Goal: Information Seeking & Learning: Learn about a topic

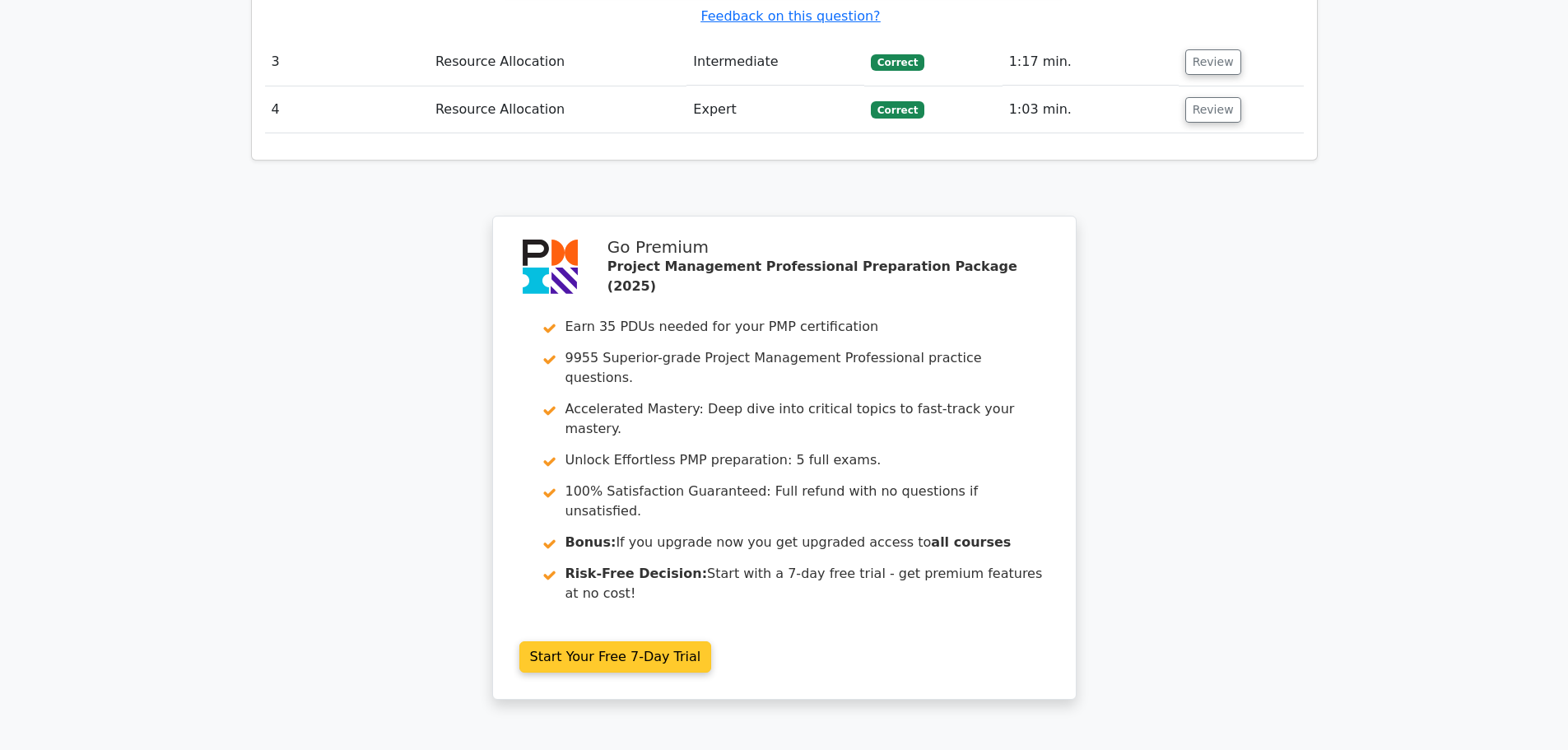
scroll to position [2369, 0]
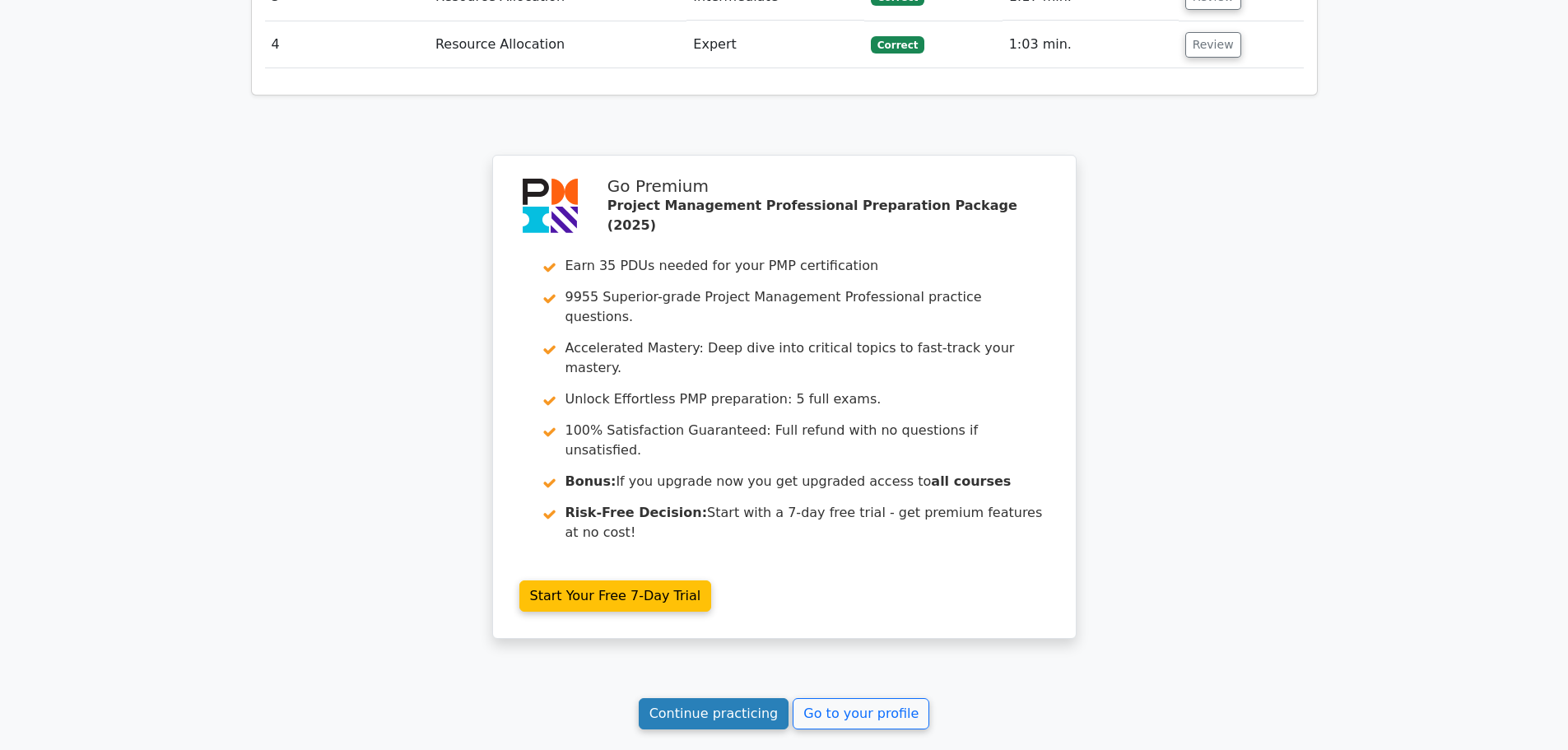
click at [730, 699] on link "Continue practicing" at bounding box center [714, 714] width 150 height 31
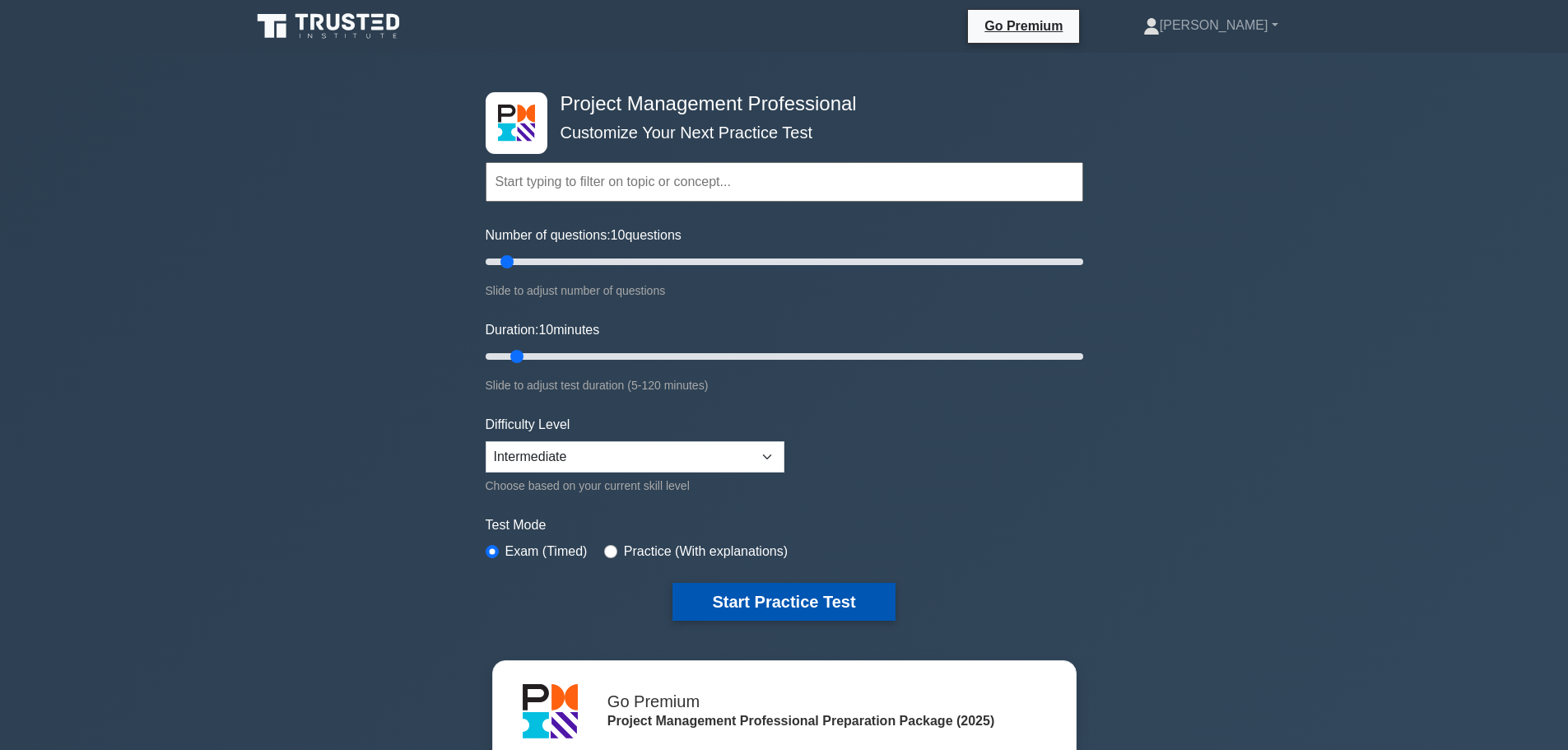
click at [735, 602] on button "Start Practice Test" at bounding box center [784, 601] width 222 height 38
click at [796, 590] on button "Start Practice Test" at bounding box center [784, 601] width 222 height 38
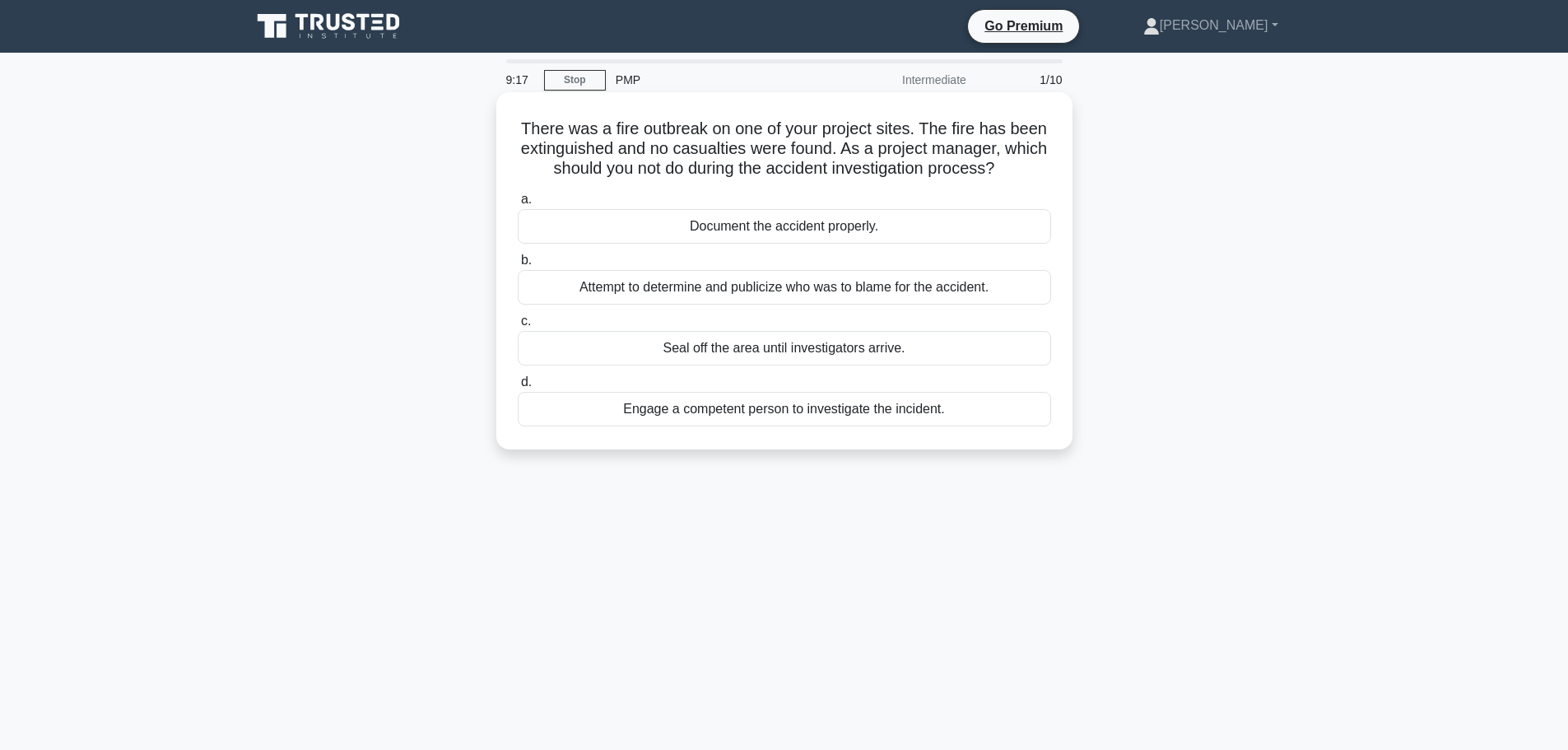
click at [829, 233] on div "Document the accident properly." at bounding box center [784, 226] width 533 height 35
click at [517, 205] on input "a. Document the accident properly." at bounding box center [517, 199] width 0 height 11
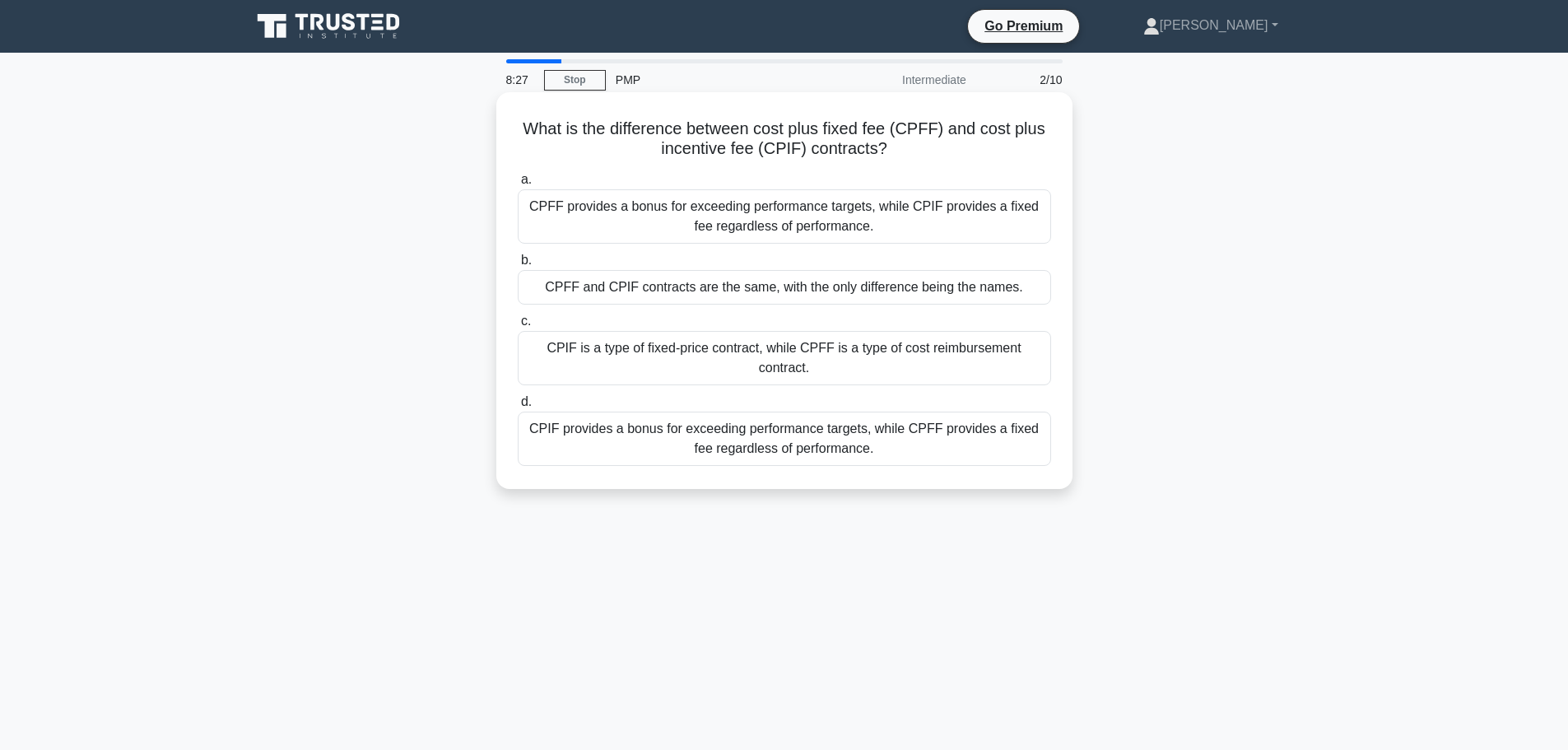
click at [809, 429] on div "CPIF provides a bonus for exceeding performance targets, while CPFF provides a …" at bounding box center [784, 439] width 533 height 54
click at [517, 408] on input "d. CPIF provides a bonus for exceeding performance targets, while CPFF provides…" at bounding box center [517, 402] width 0 height 11
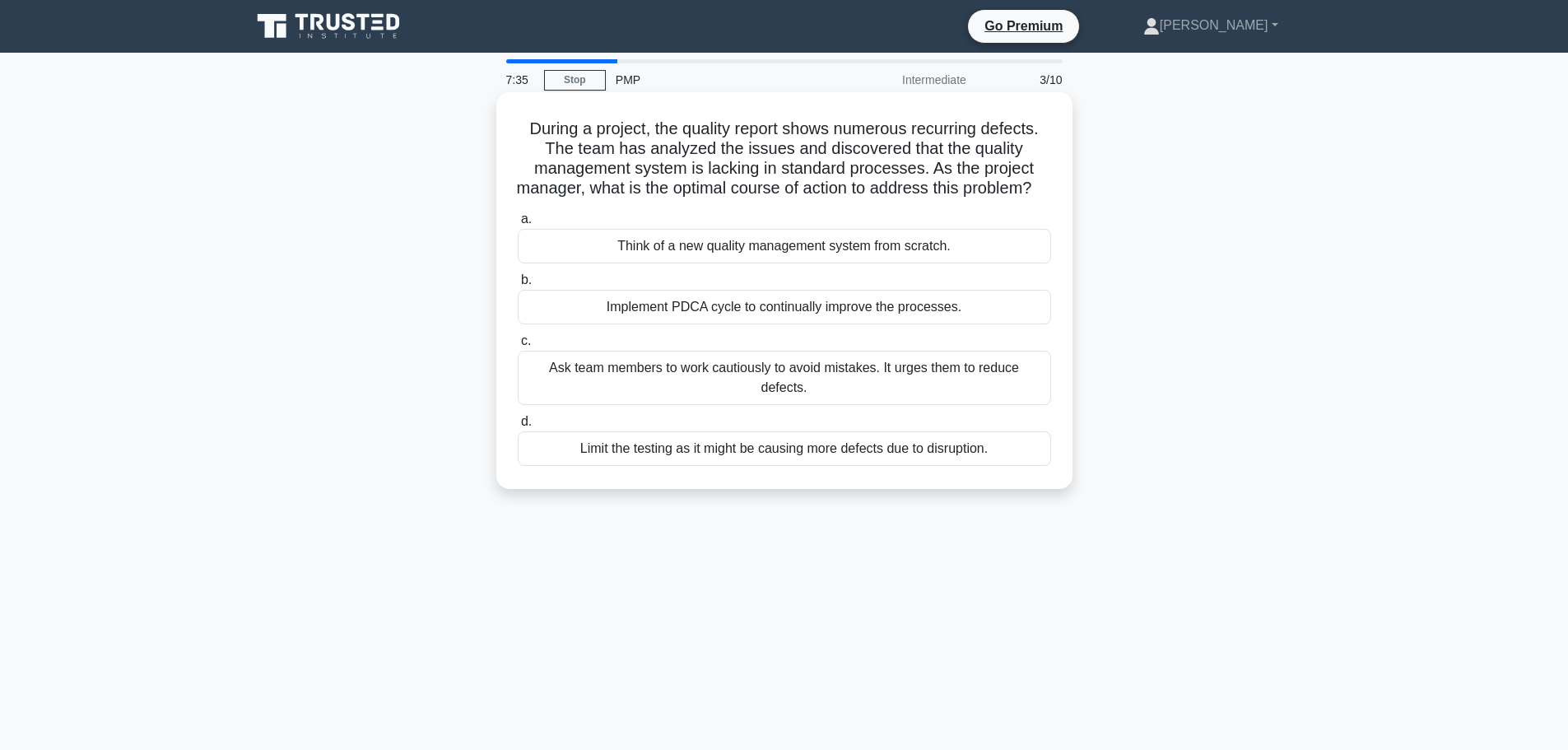
click at [772, 324] on div "Implement PDCA cycle to continually improve the processes." at bounding box center [784, 307] width 533 height 35
click at [517, 286] on input "b. Implement PDCA cycle to continually improve the processes." at bounding box center [517, 280] width 0 height 11
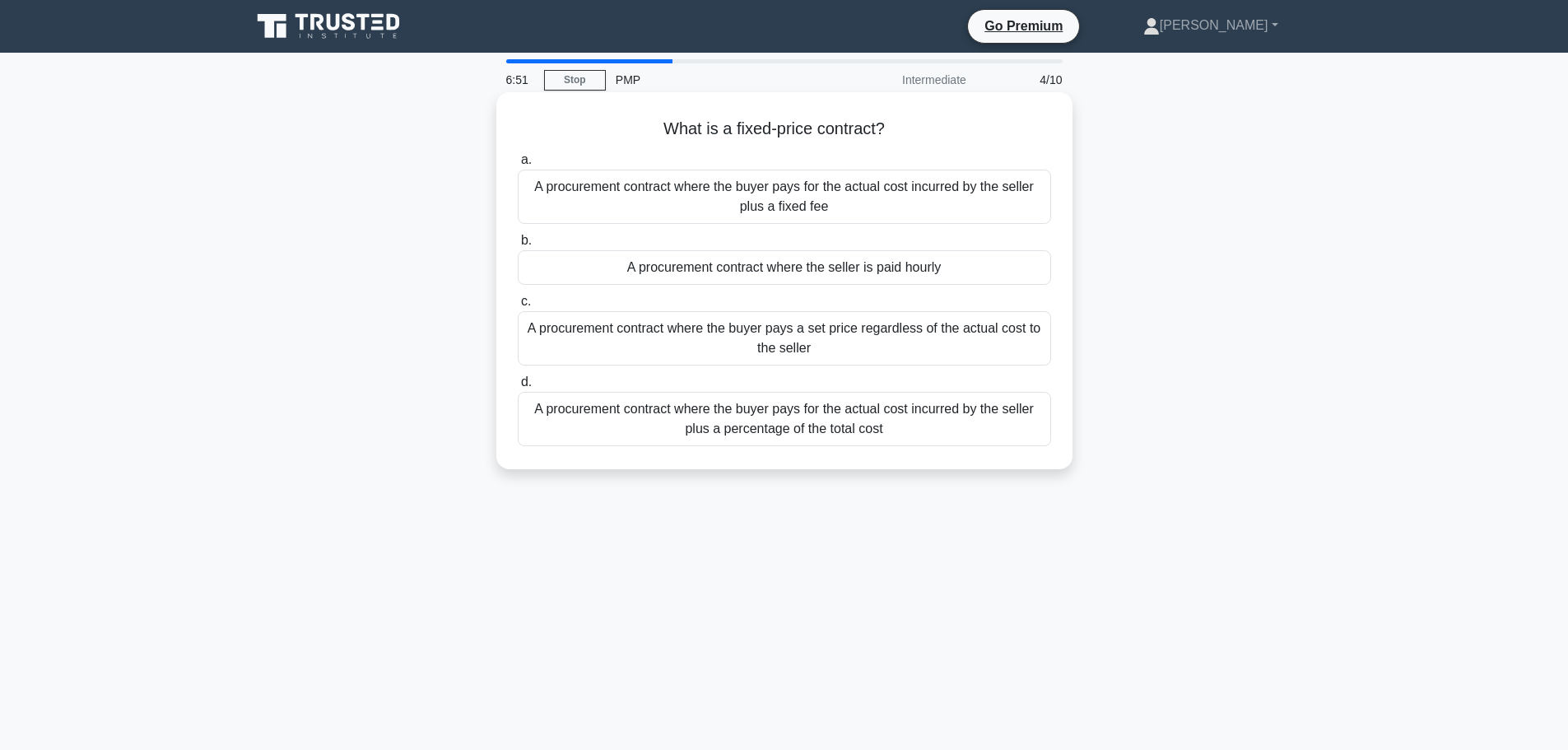
click at [618, 352] on div "A procurement contract where the buyer pays a set price regardless of the actua…" at bounding box center [784, 338] width 533 height 54
click at [517, 307] on input "c. A procurement contract where the buyer pays a set price regardless of the ac…" at bounding box center [517, 301] width 0 height 11
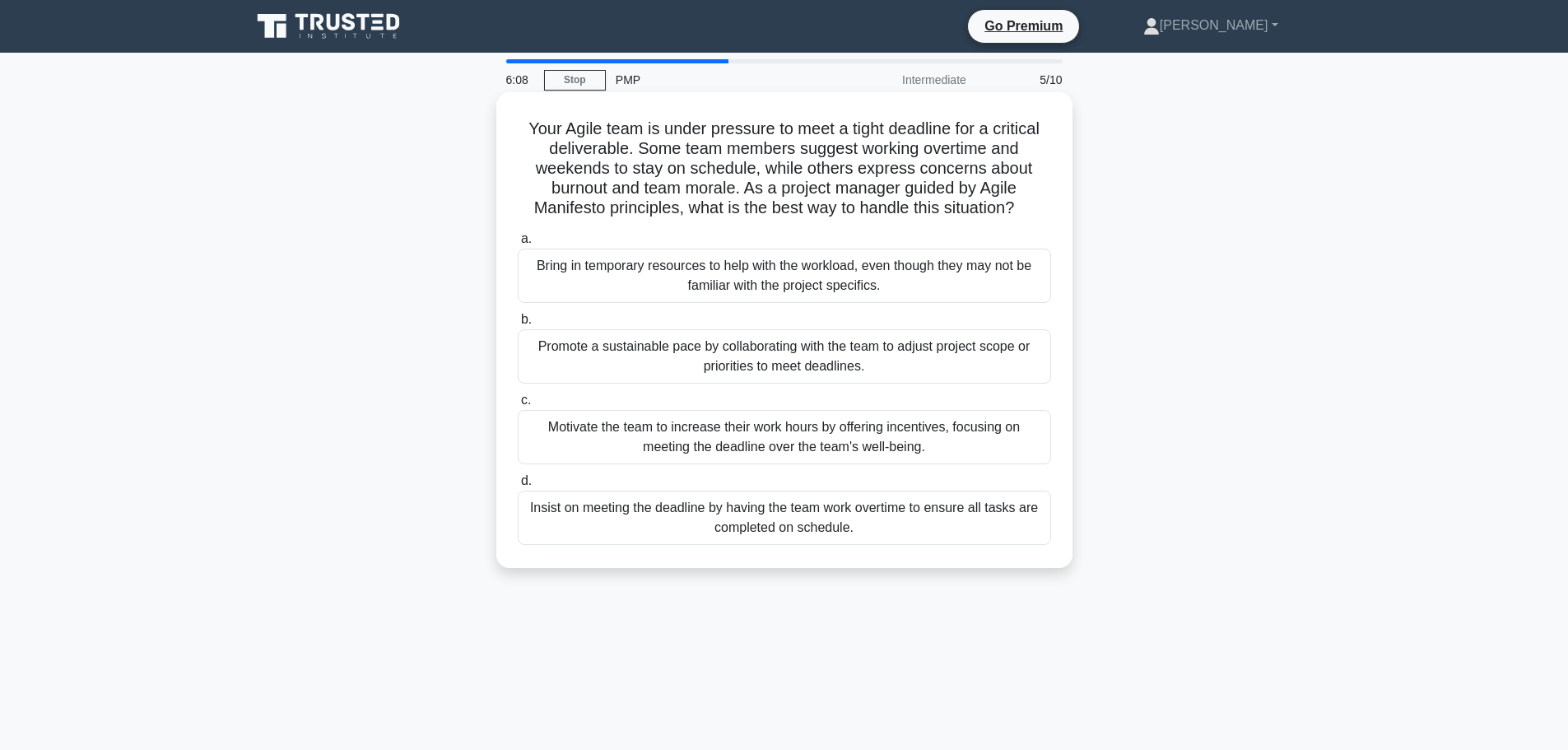
click at [889, 364] on div "Promote a sustainable pace by collaborating with the team to adjust project sco…" at bounding box center [784, 357] width 533 height 54
click at [517, 325] on input "b. Promote a sustainable pace by collaborating with the team to adjust project …" at bounding box center [517, 320] width 0 height 11
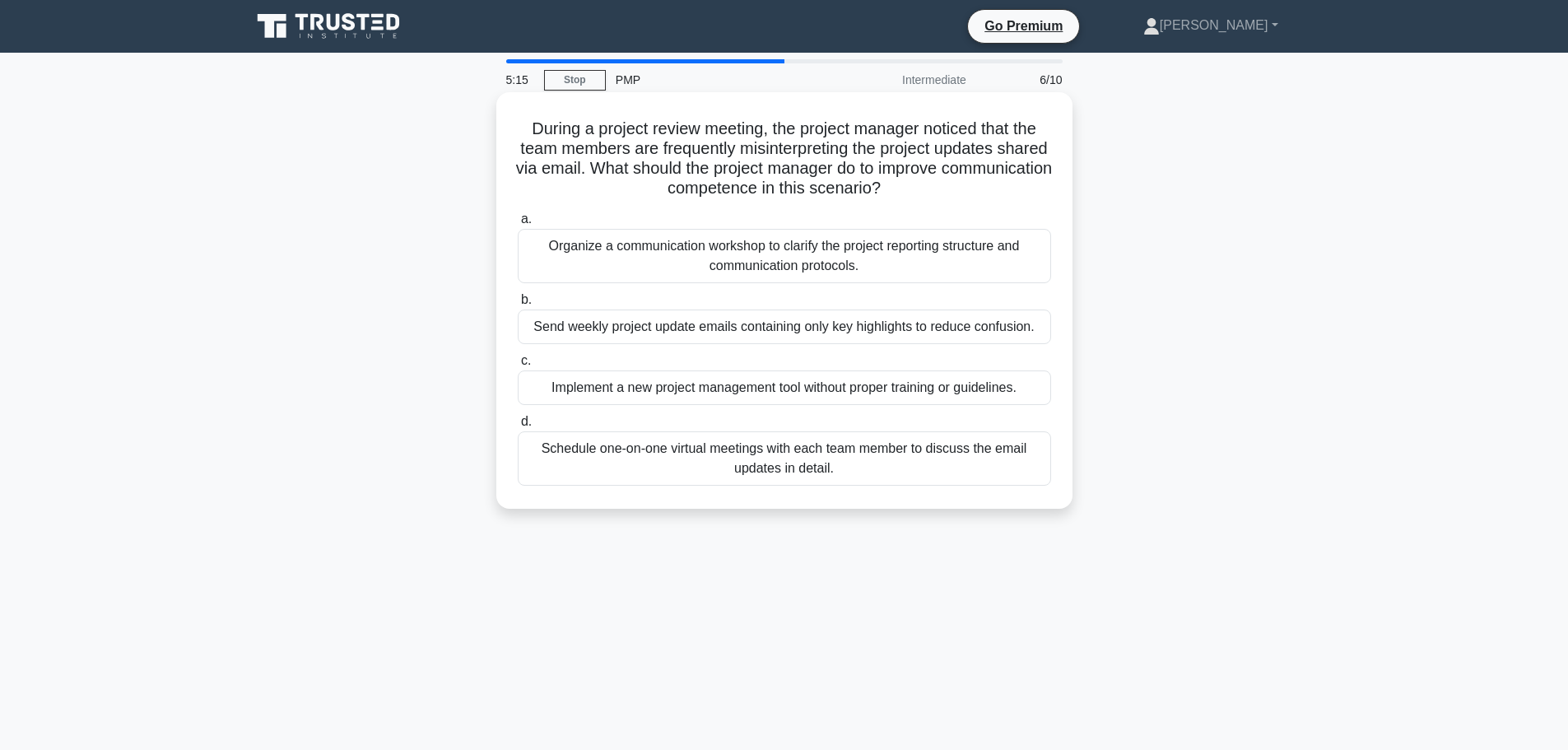
click at [826, 253] on div "Organize a communication workshop to clarify the project reporting structure an…" at bounding box center [784, 256] width 533 height 54
click at [517, 224] on input "a. Organize a communication workshop to clarify the project reporting structure…" at bounding box center [517, 219] width 0 height 11
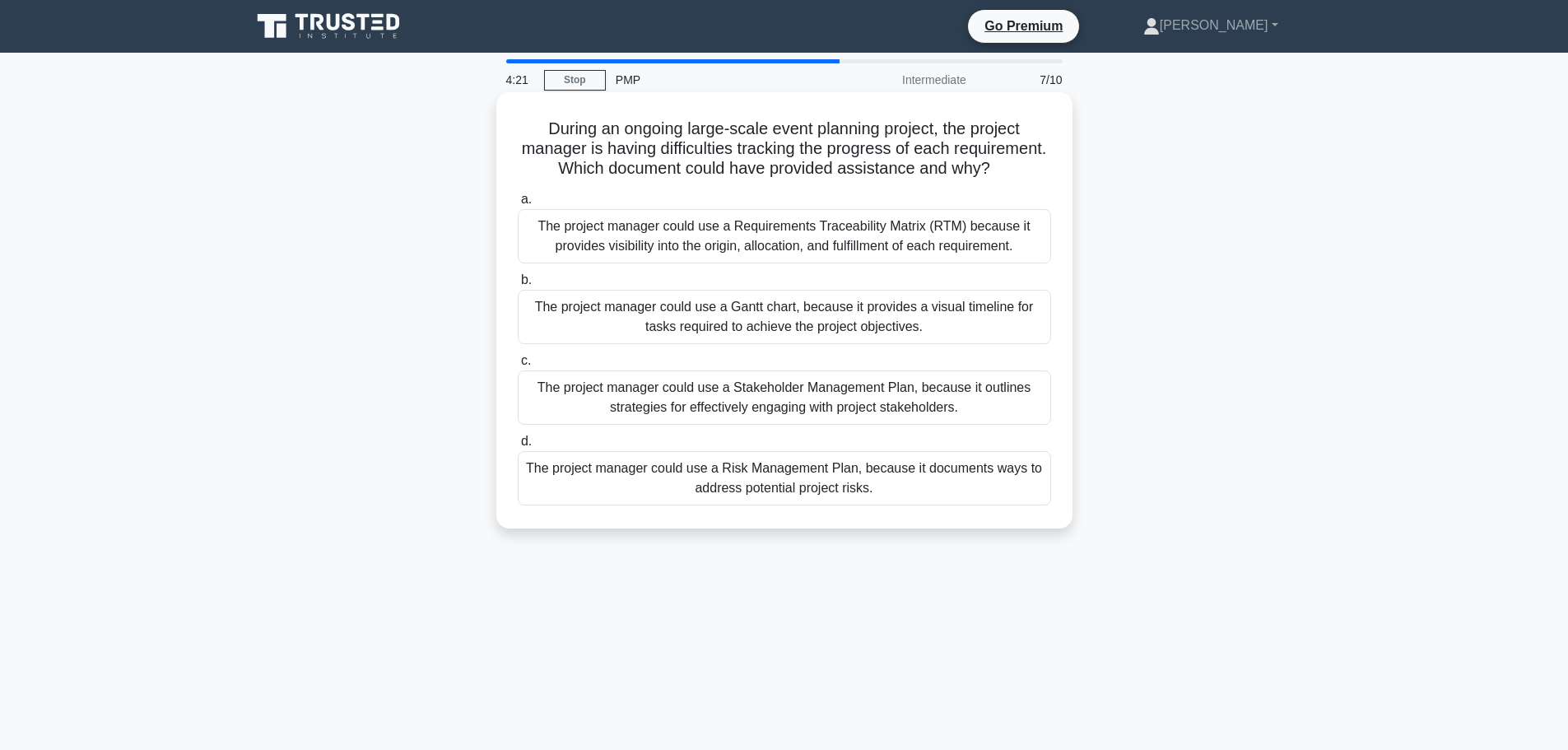
click at [823, 251] on div "The project manager could use a Requirements Traceability Matrix (RTM) because …" at bounding box center [784, 236] width 533 height 54
click at [517, 205] on input "a. The project manager could use a Requirements Traceability Matrix (RTM) becau…" at bounding box center [517, 199] width 0 height 11
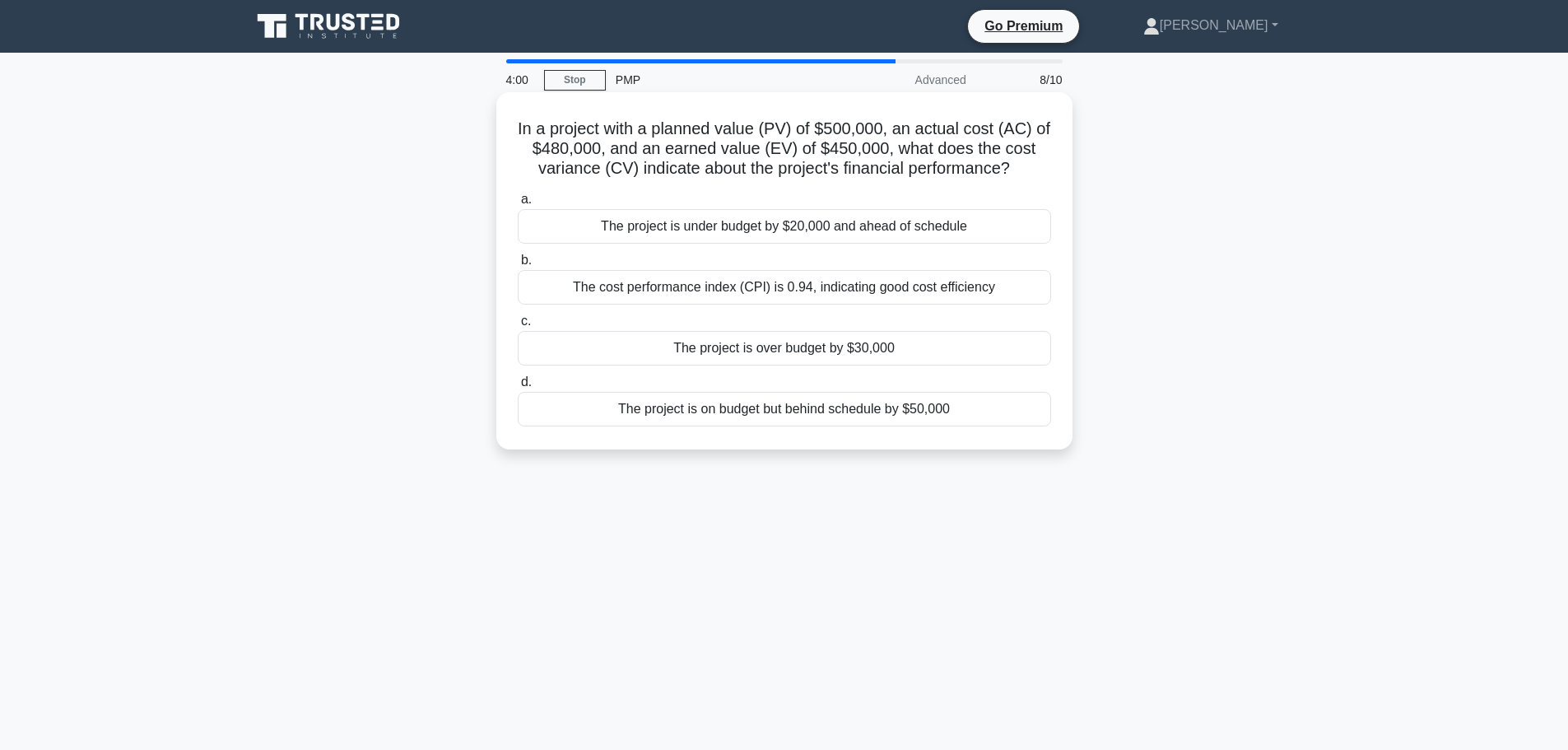
click at [723, 224] on div "The project is under budget by $20,000 and ahead of schedule" at bounding box center [784, 226] width 533 height 35
click at [517, 205] on input "a. The project is under budget by $20,000 and ahead of schedule" at bounding box center [517, 199] width 0 height 11
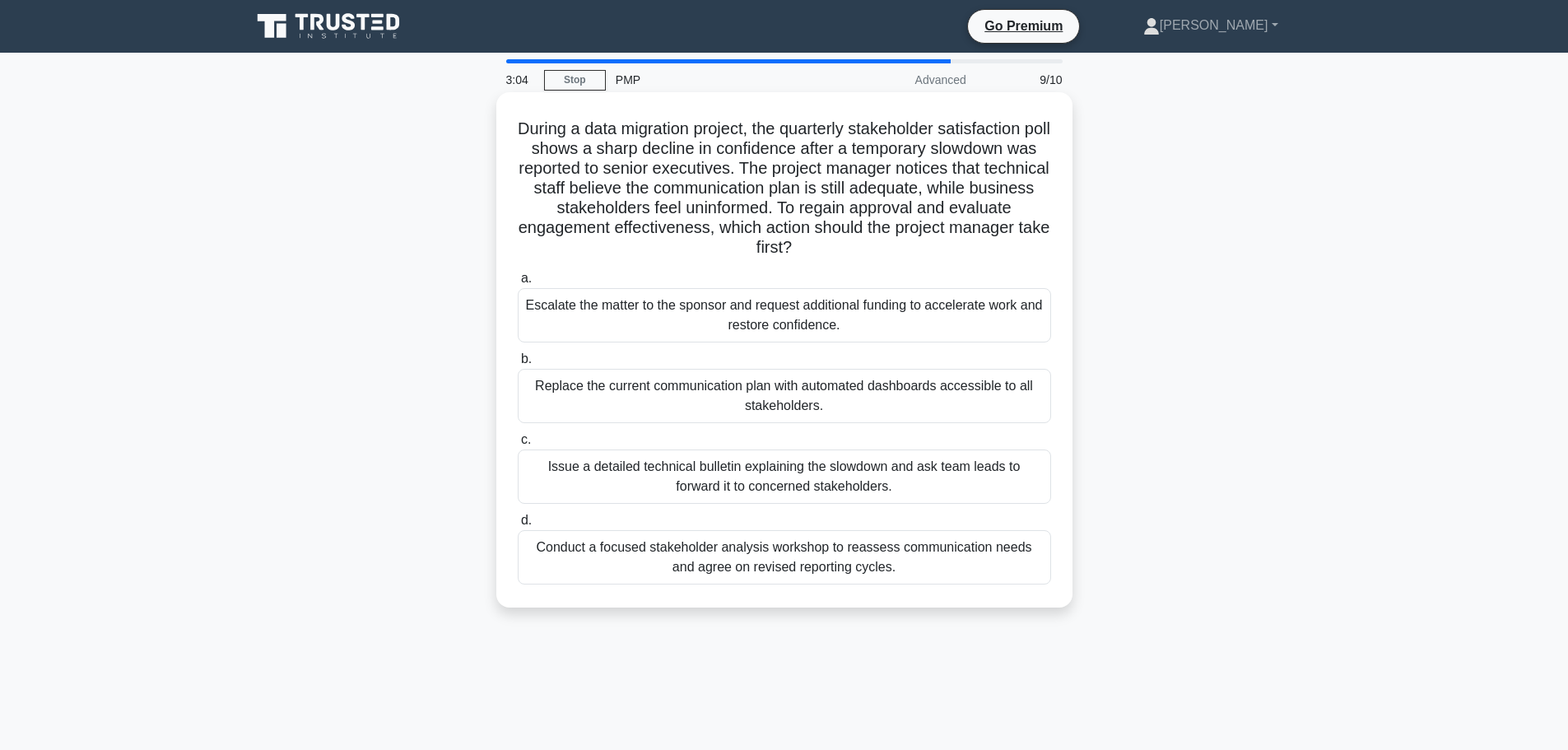
click at [770, 575] on div "Conduct a focused stakeholder analysis workshop to reassess communication needs…" at bounding box center [784, 558] width 533 height 54
click at [517, 527] on input "d. Conduct a focused stakeholder analysis workshop to reassess communication ne…" at bounding box center [517, 521] width 0 height 11
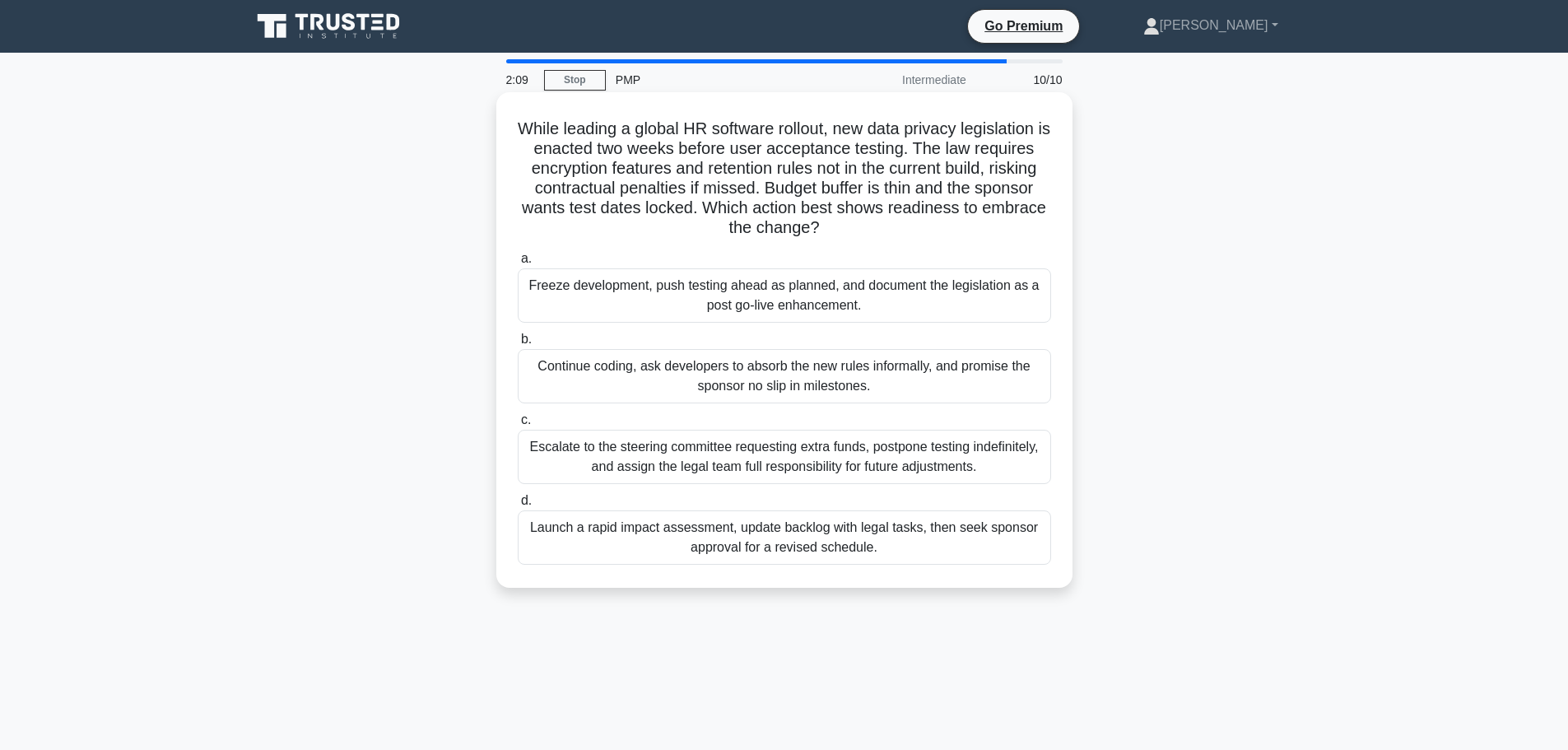
click at [768, 544] on div "Launch a rapid impact assessment, update backlog with legal tasks, then seek sp…" at bounding box center [784, 538] width 533 height 54
click at [517, 506] on input "d. Launch a rapid impact assessment, update backlog with legal tasks, then seek…" at bounding box center [517, 500] width 0 height 11
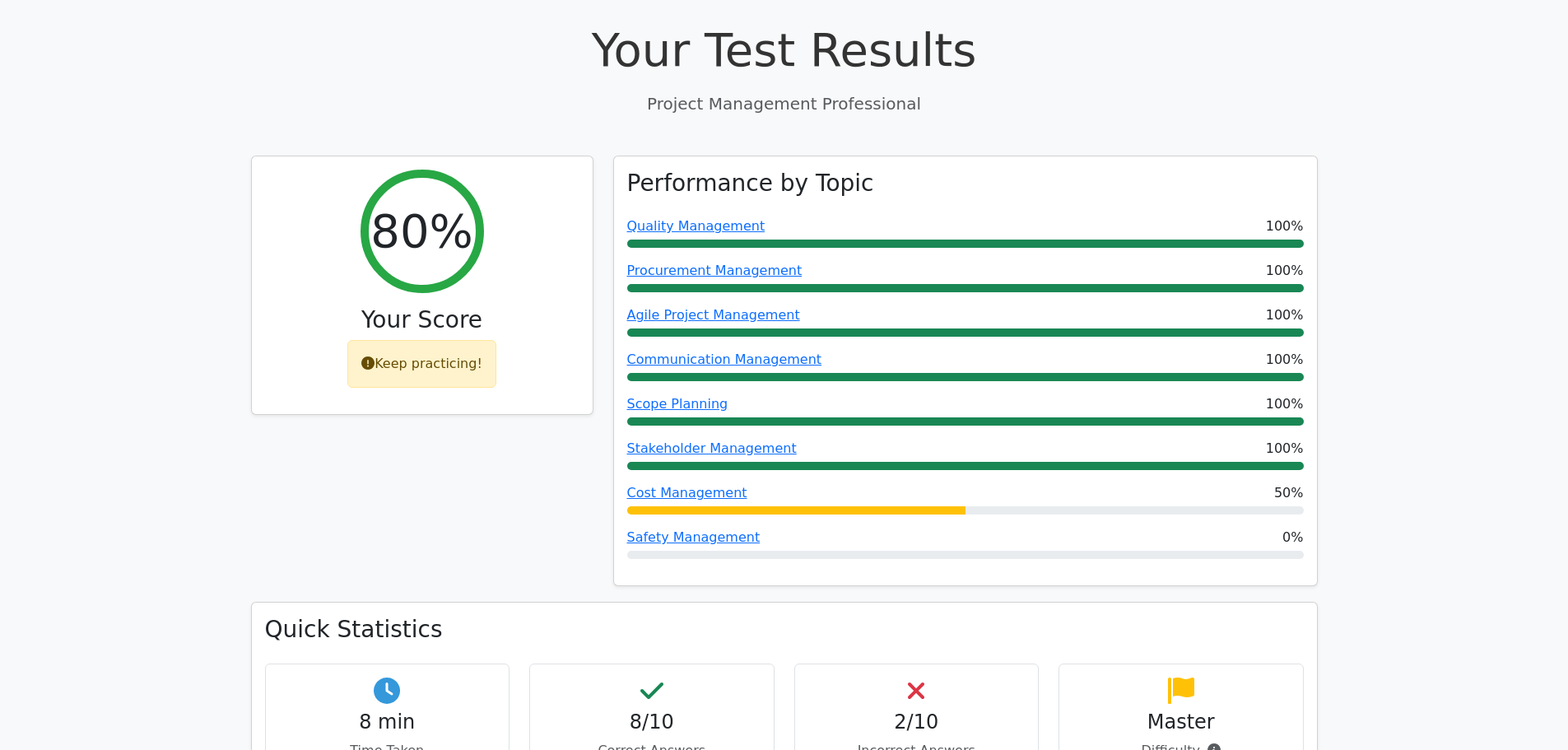
scroll to position [741, 0]
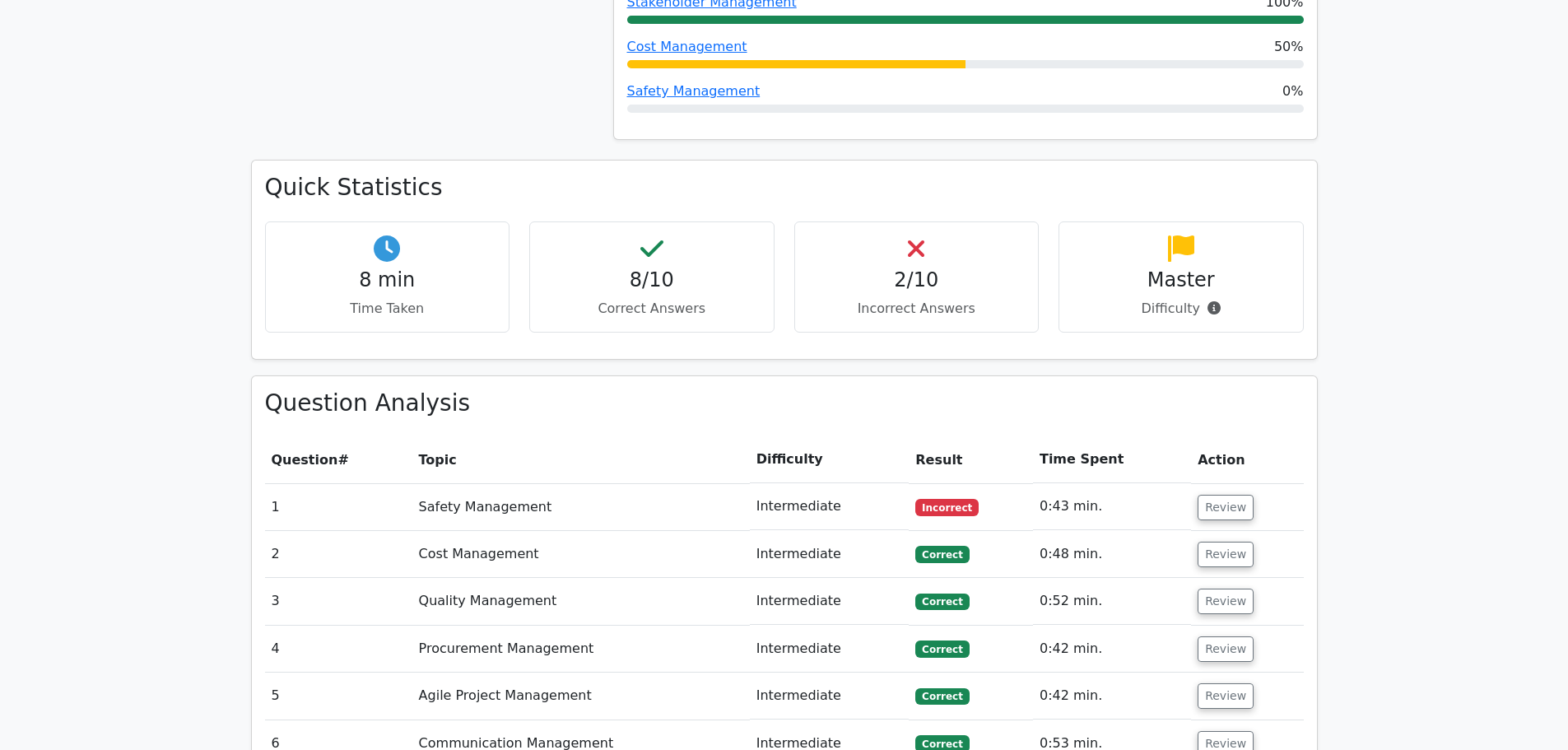
scroll to position [1071, 0]
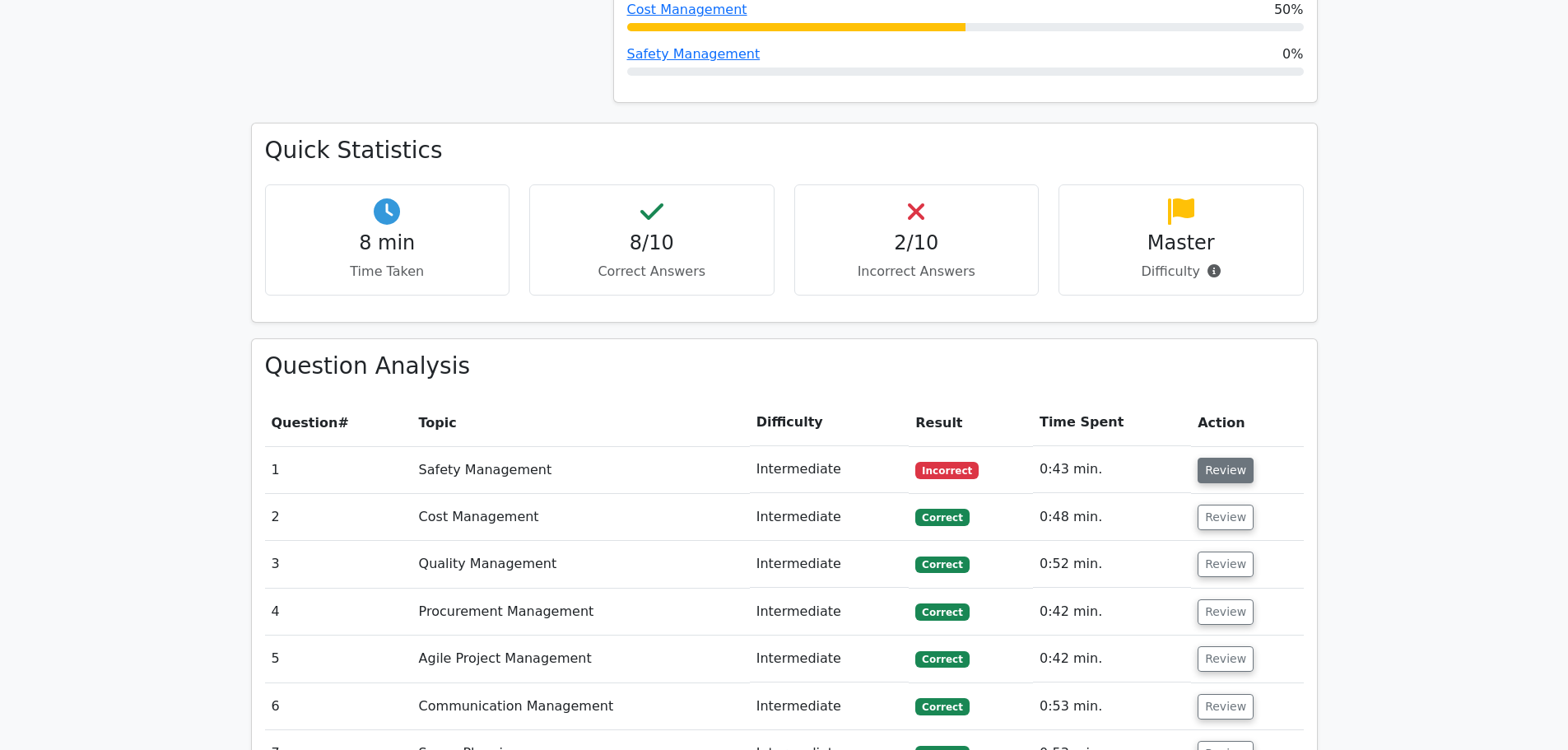
click at [1208, 458] on button "Review" at bounding box center [1225, 470] width 56 height 25
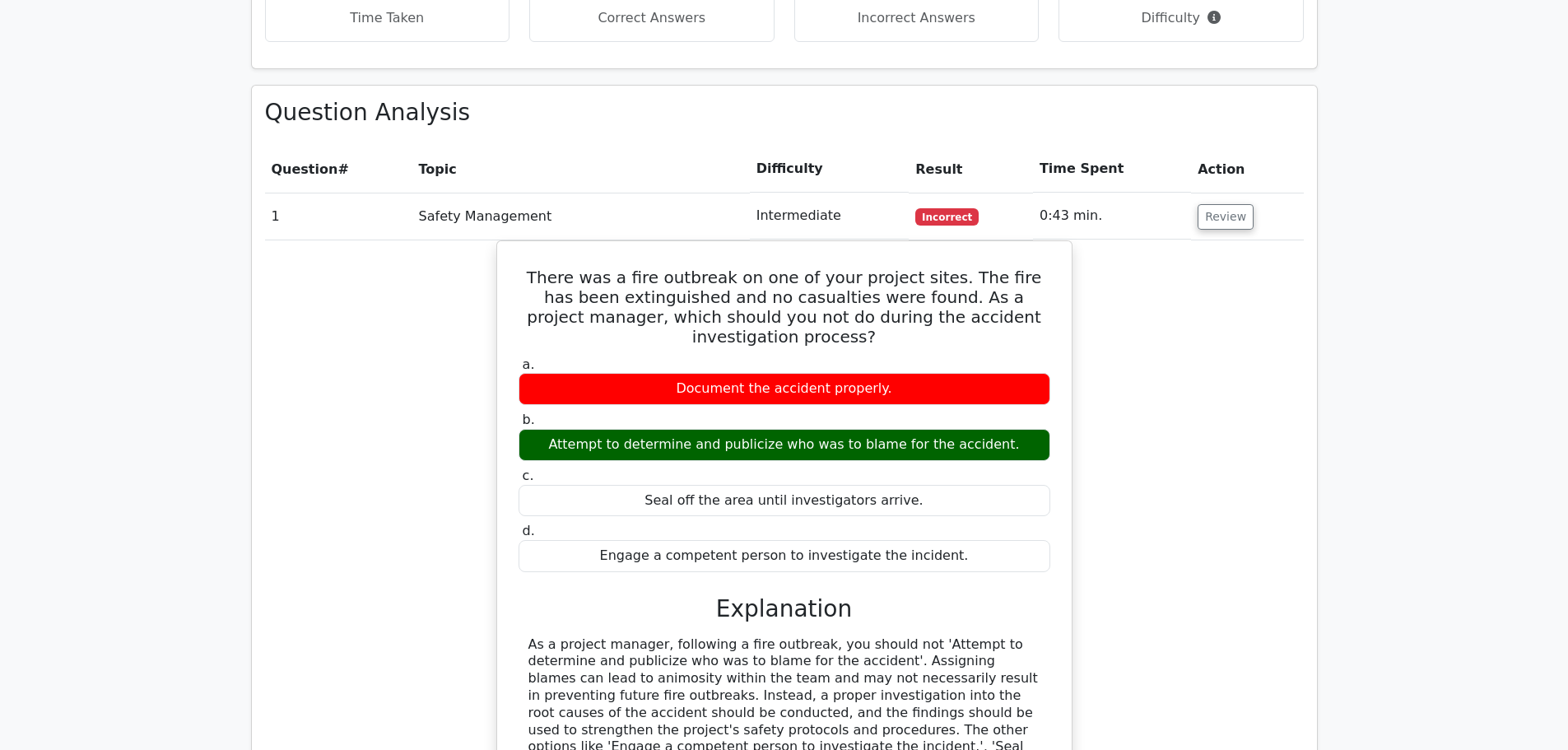
scroll to position [1317, 0]
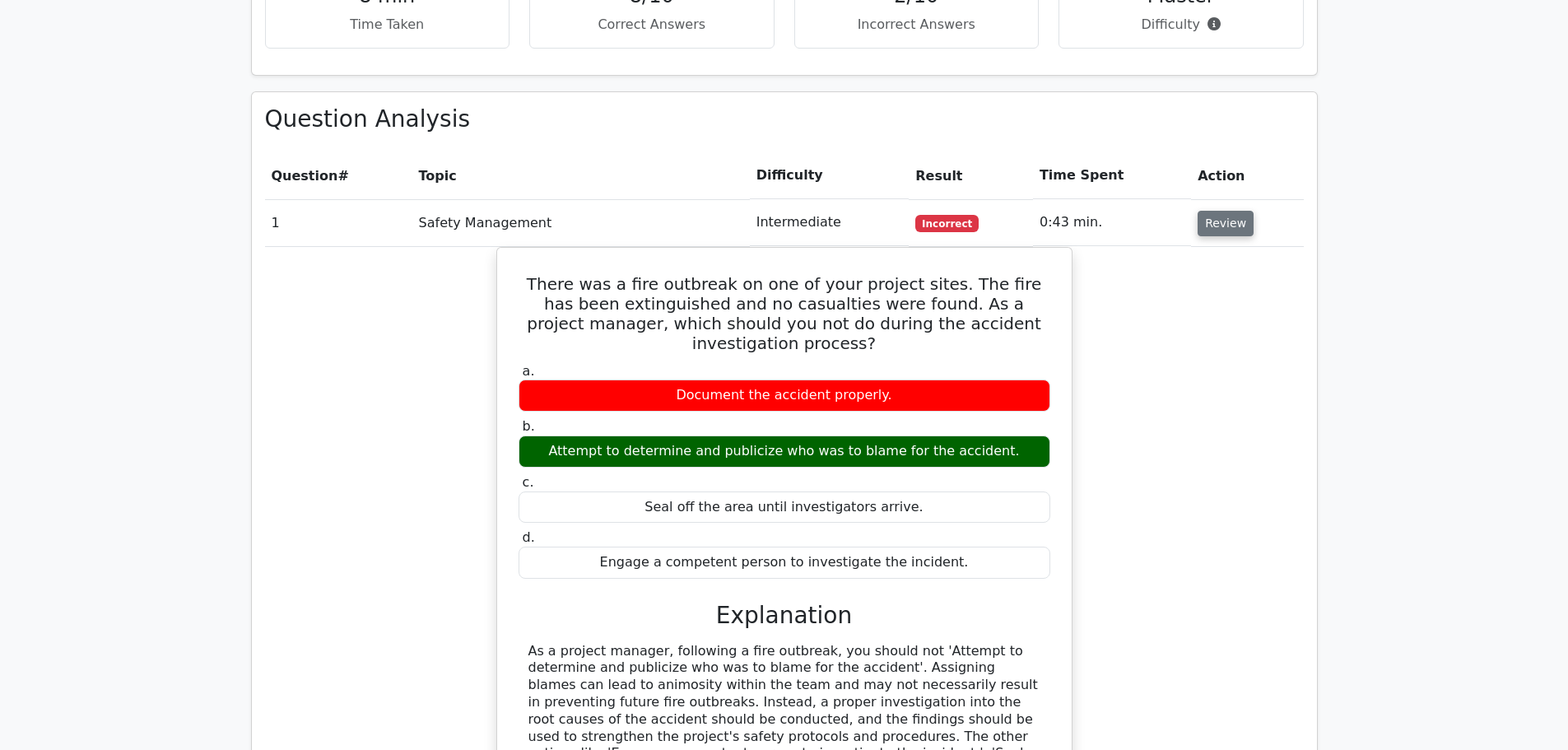
click at [1234, 211] on button "Review" at bounding box center [1225, 223] width 56 height 25
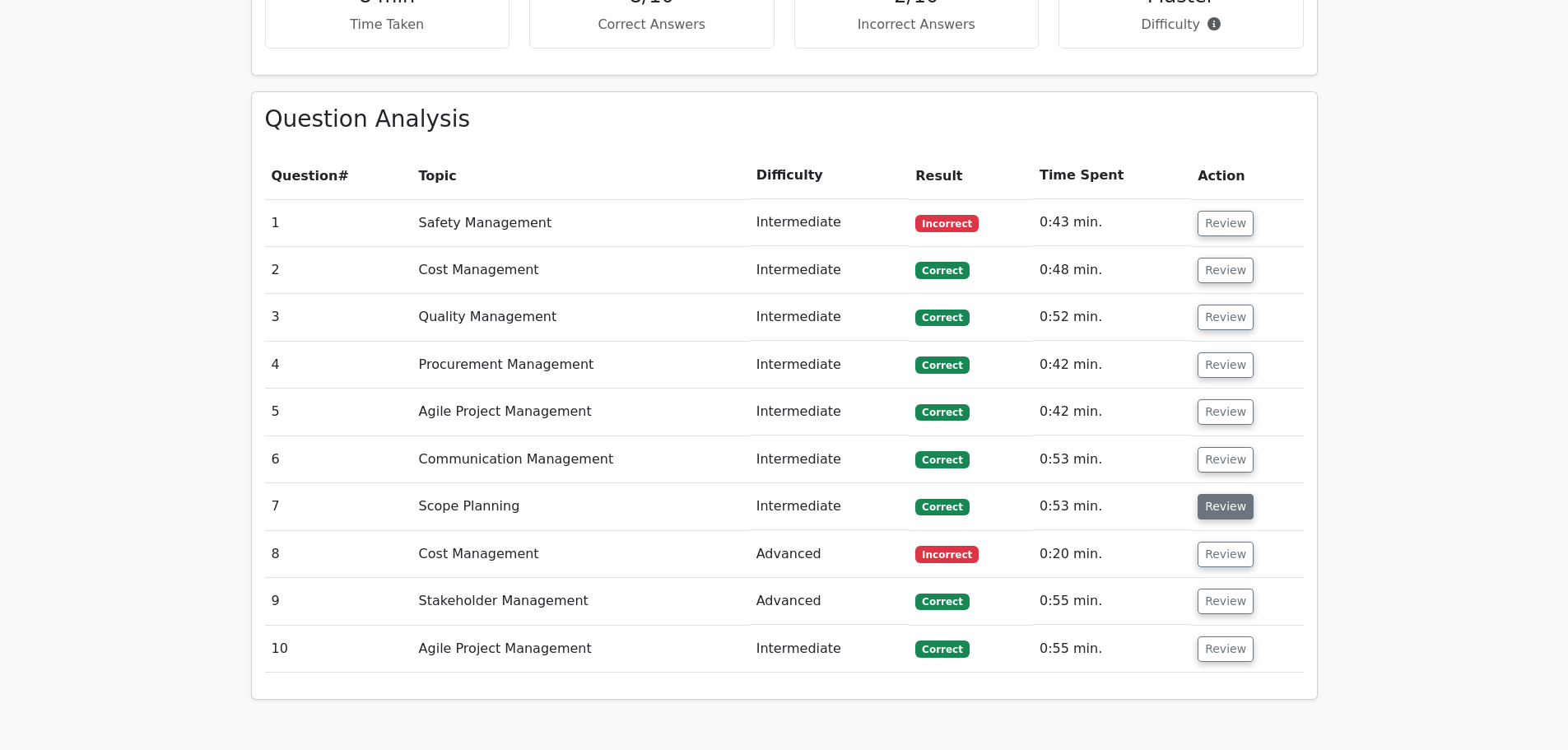
scroll to position [1400, 0]
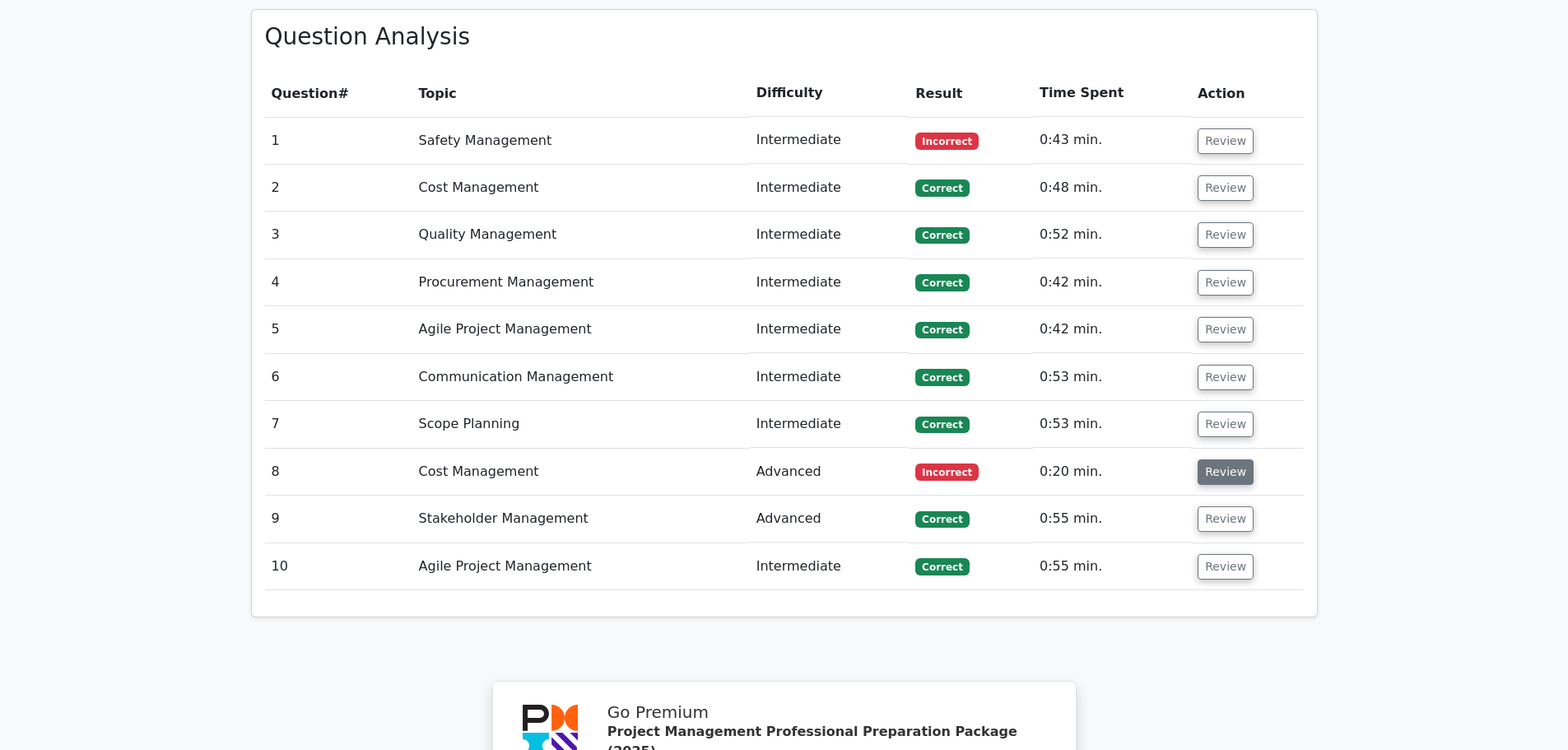
click at [1224, 460] on button "Review" at bounding box center [1225, 472] width 56 height 25
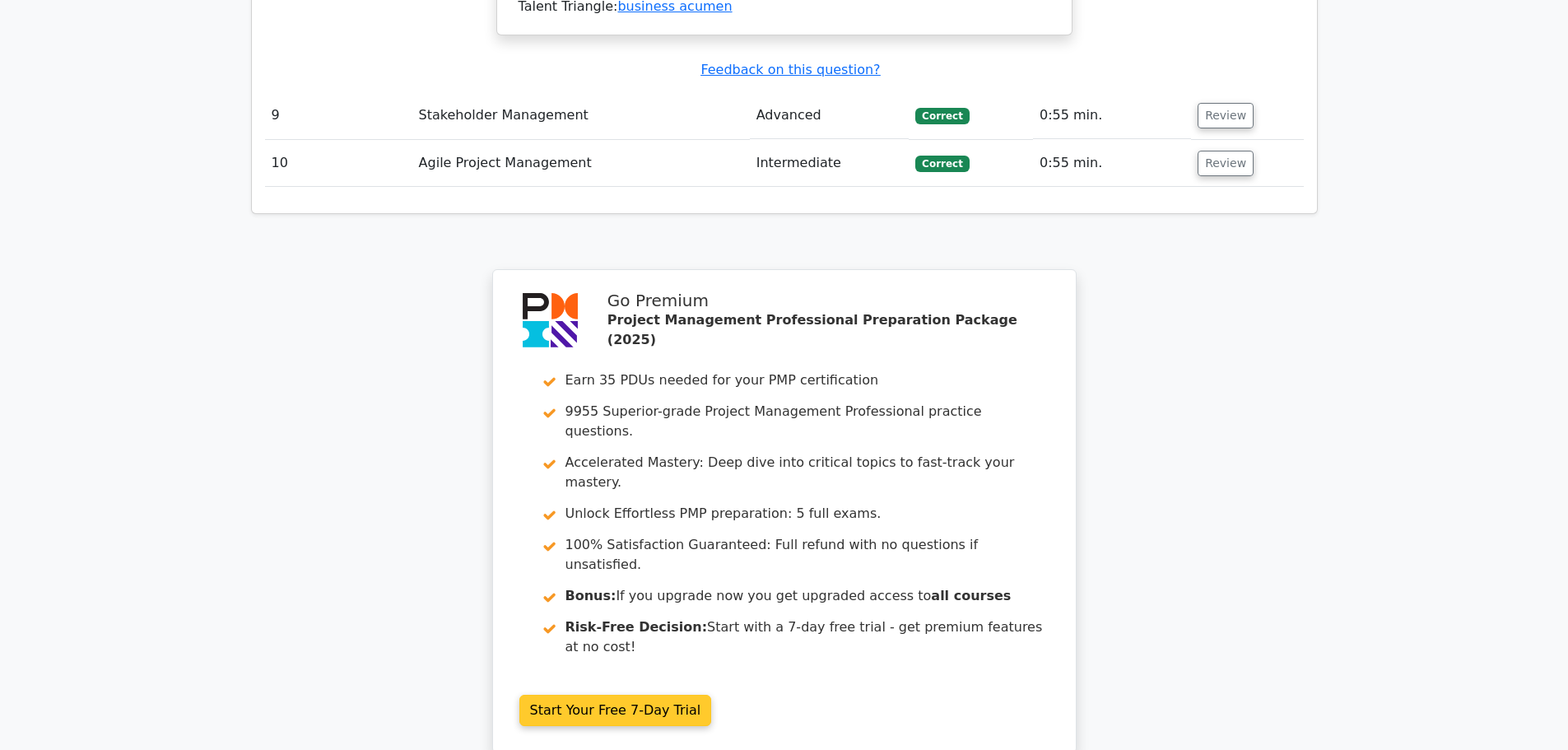
scroll to position [2923, 0]
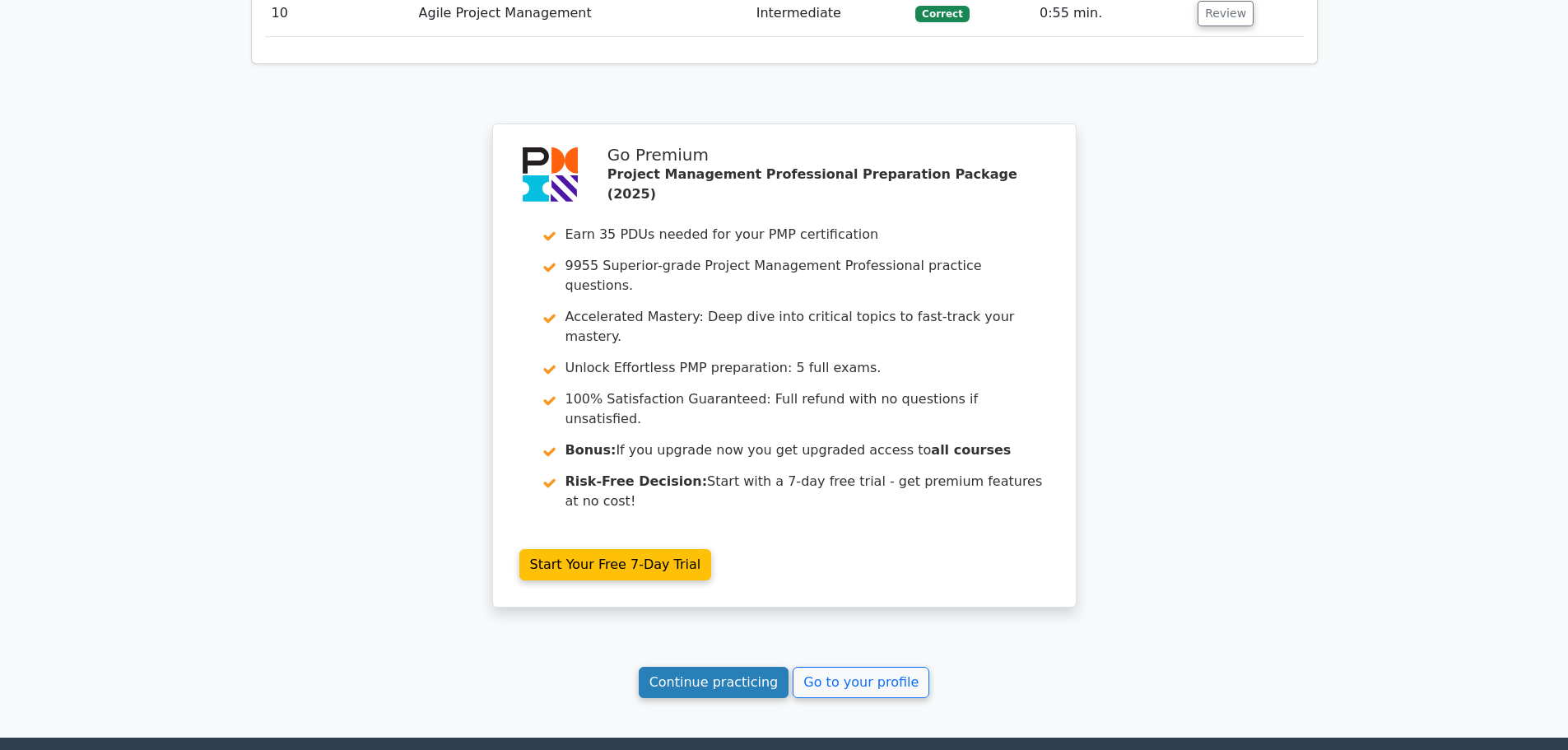
click at [762, 667] on link "Continue practicing" at bounding box center [714, 683] width 150 height 31
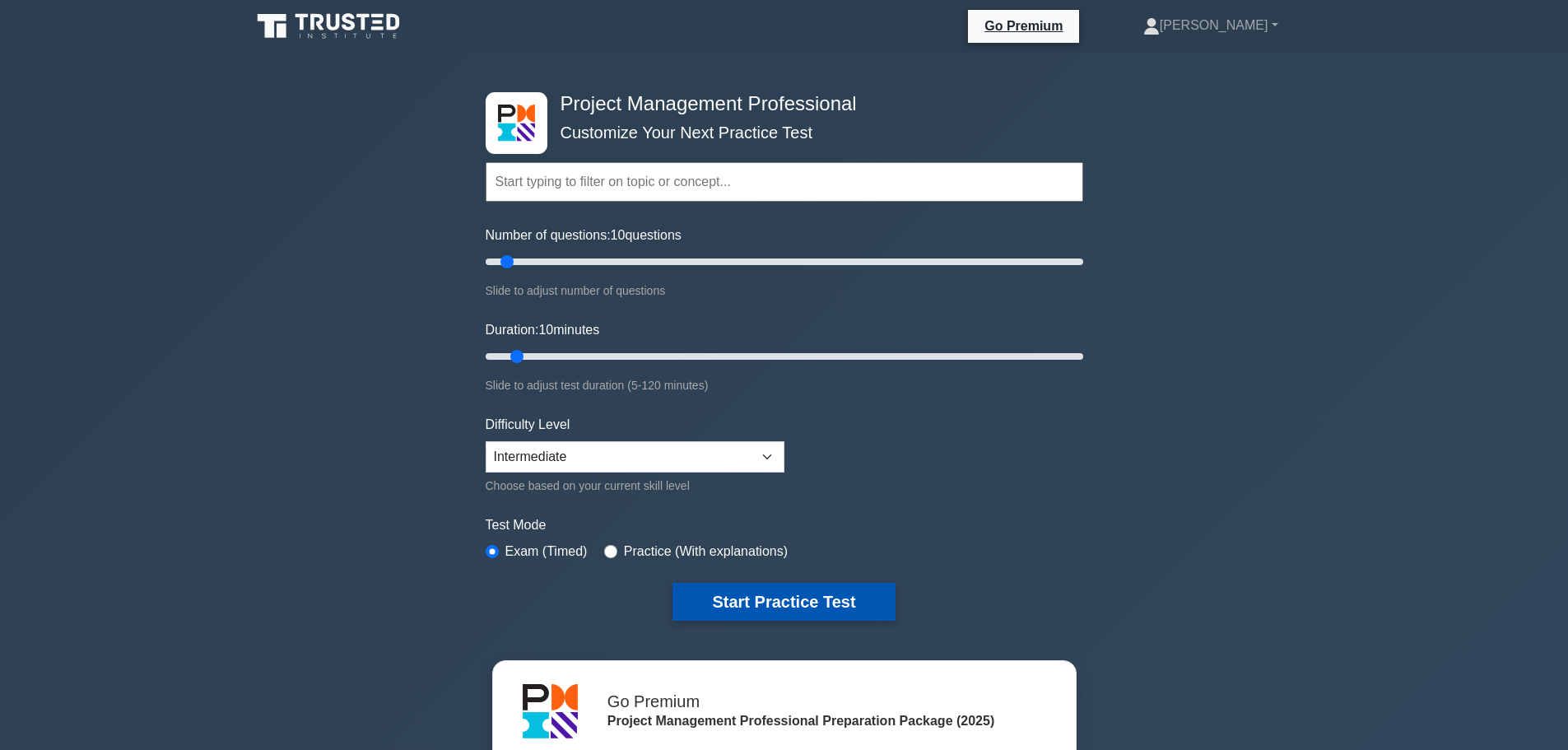
click at [749, 606] on button "Start Practice Test" at bounding box center [784, 601] width 222 height 38
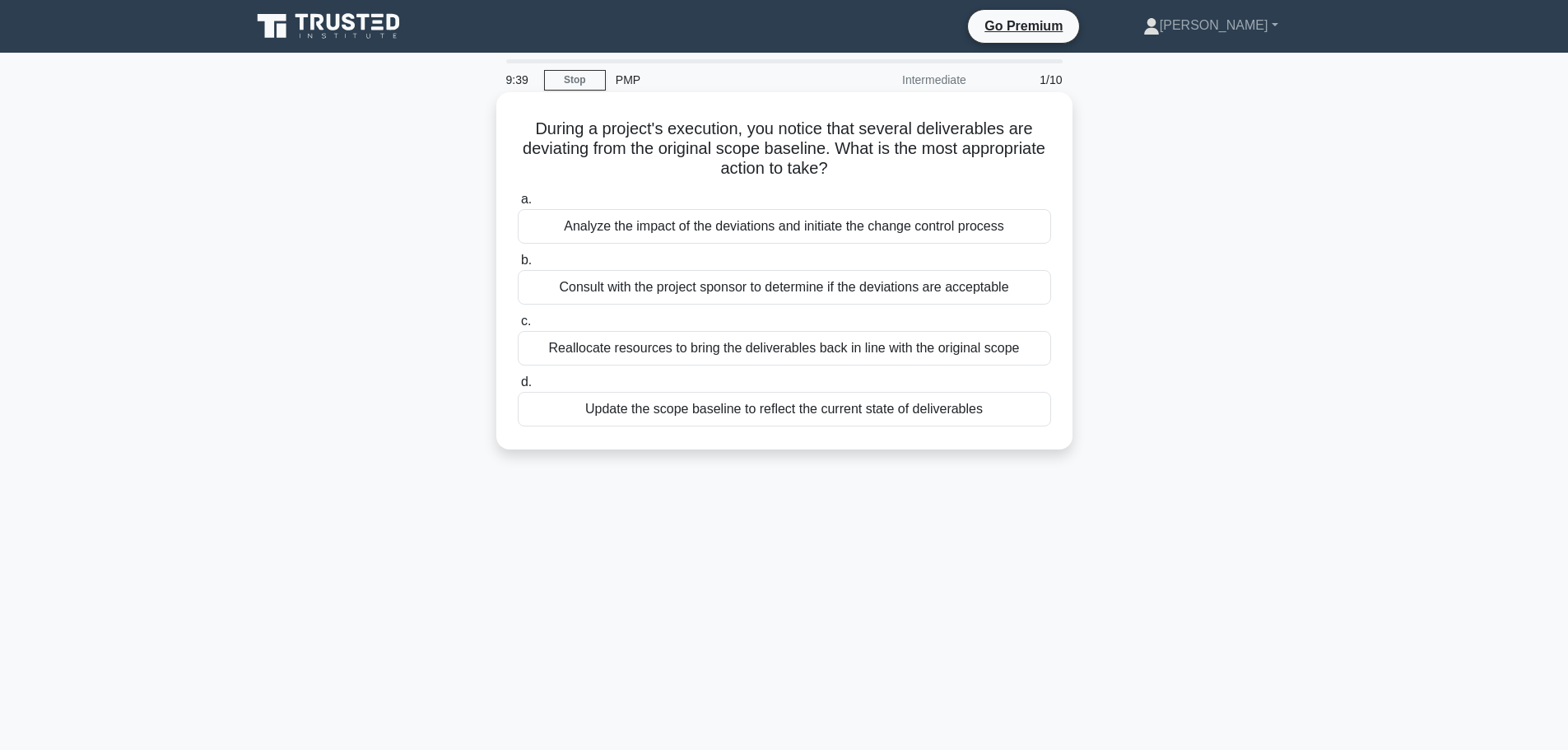
click at [745, 232] on div "Analyze the impact of the deviations and initiate the change control process" at bounding box center [784, 226] width 533 height 35
click at [517, 205] on input "a. Analyze the impact of the deviations and initiate the change control process" at bounding box center [517, 199] width 0 height 11
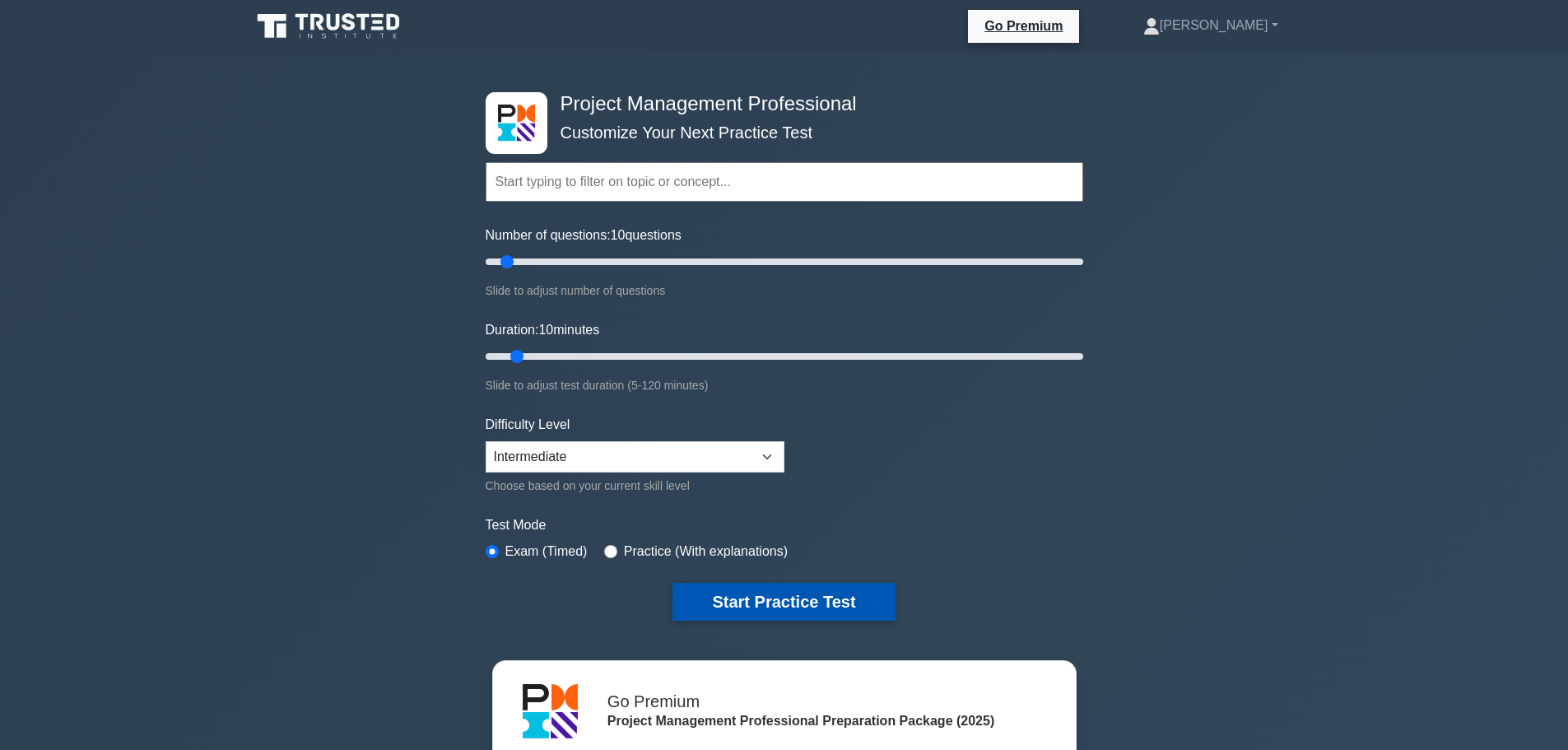
click at [730, 597] on button "Start Practice Test" at bounding box center [784, 601] width 222 height 38
click at [797, 603] on button "Start Practice Test" at bounding box center [784, 601] width 222 height 38
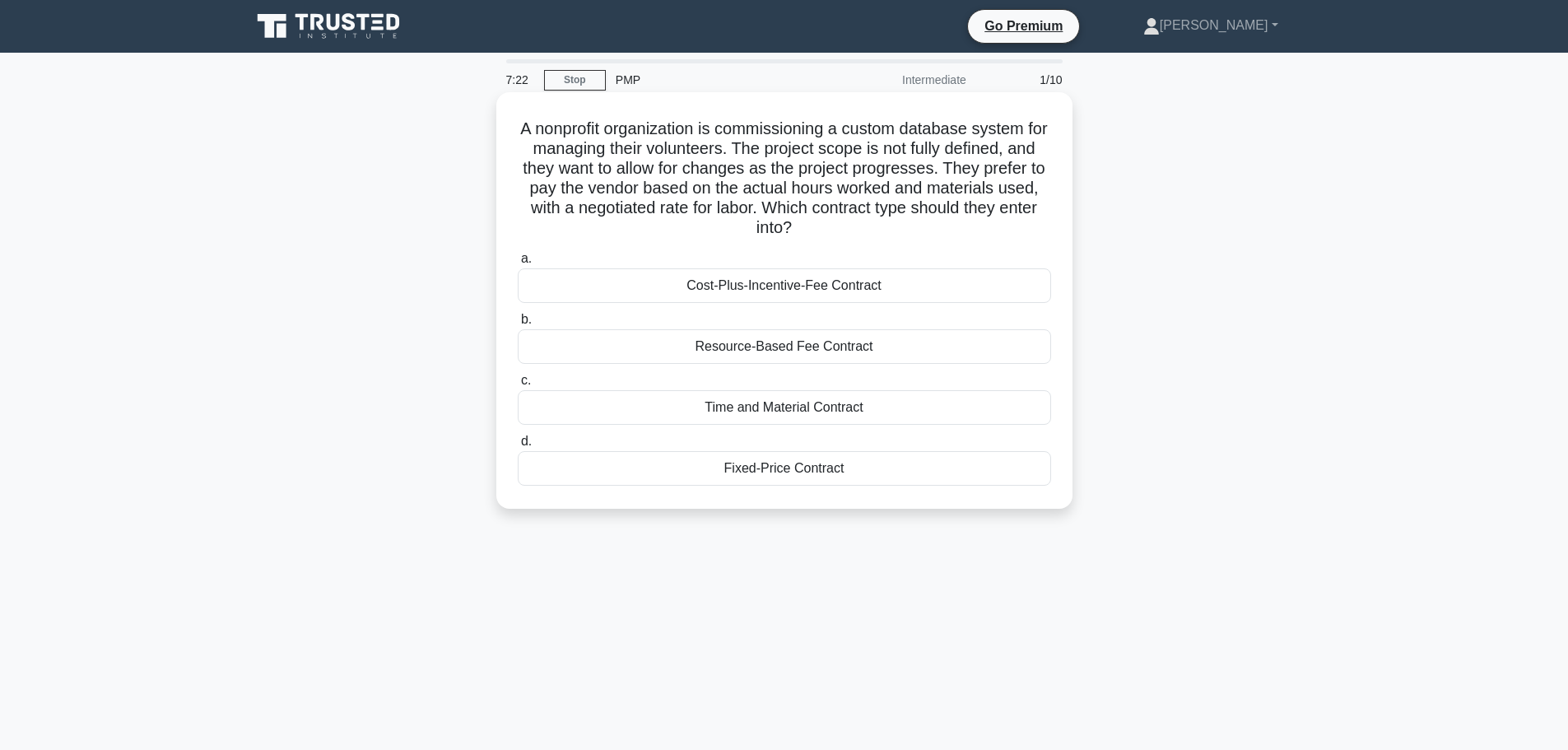
click at [799, 409] on div "Time and Material Contract" at bounding box center [784, 408] width 533 height 35
click at [517, 387] on input "c. Time and Material Contract" at bounding box center [517, 381] width 0 height 11
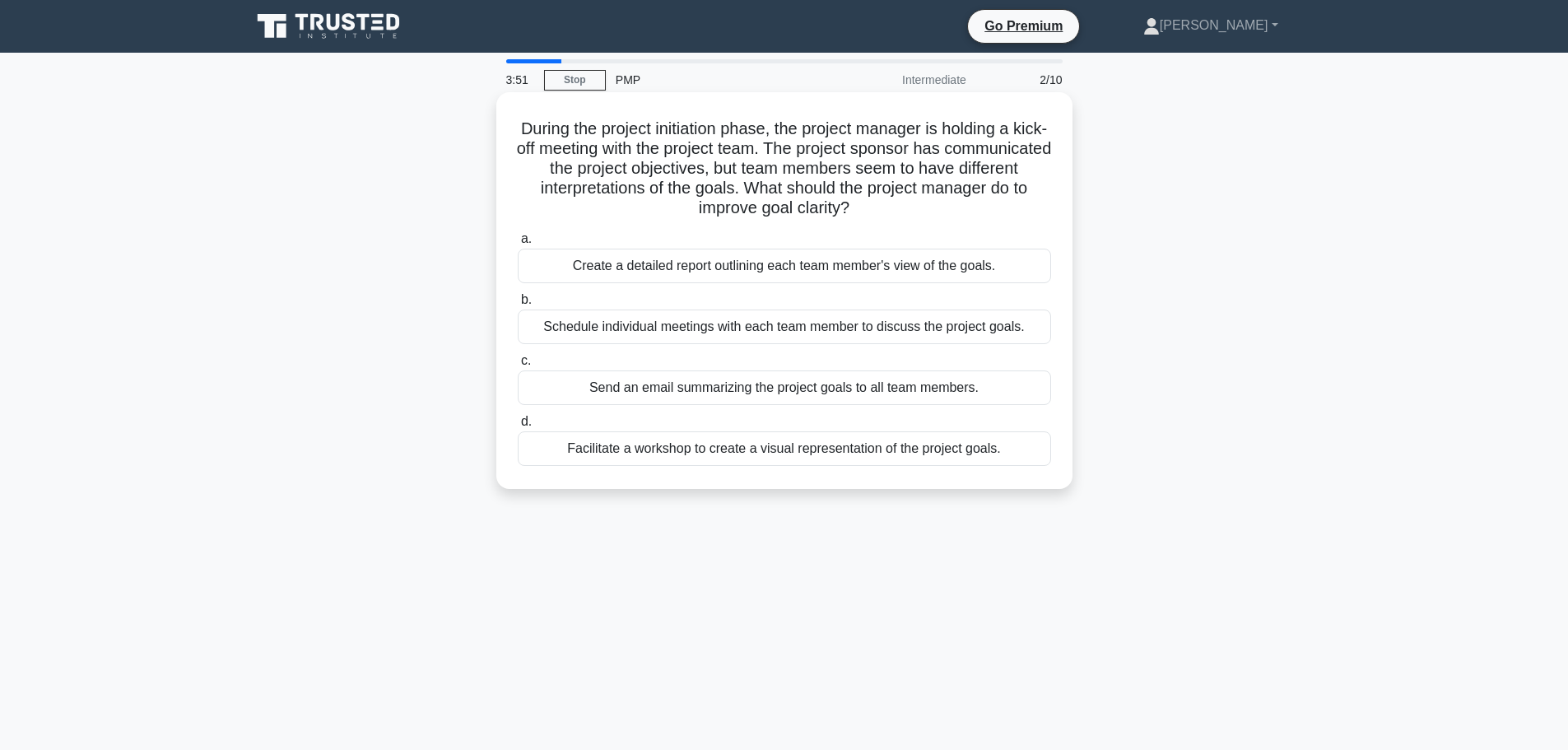
click at [736, 448] on div "Facilitate a workshop to create a visual representation of the project goals." at bounding box center [784, 449] width 533 height 35
click at [517, 427] on input "d. Facilitate a workshop to create a visual representation of the project goals." at bounding box center [517, 422] width 0 height 11
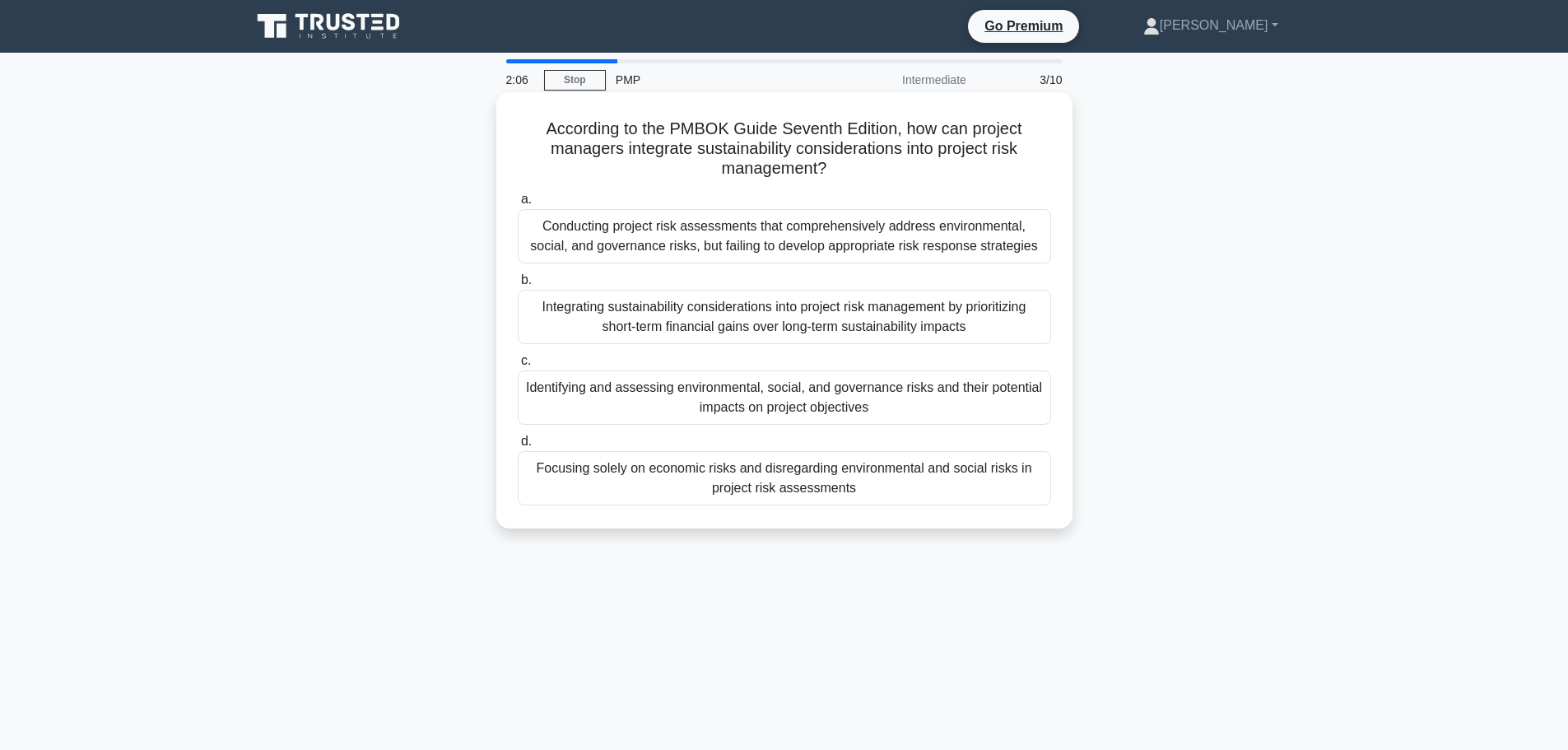
click at [792, 228] on div "Conducting project risk assessments that comprehensively address environmental,…" at bounding box center [784, 236] width 533 height 54
click at [517, 205] on input "a. Conducting project risk assessments that comprehensively address environment…" at bounding box center [517, 199] width 0 height 11
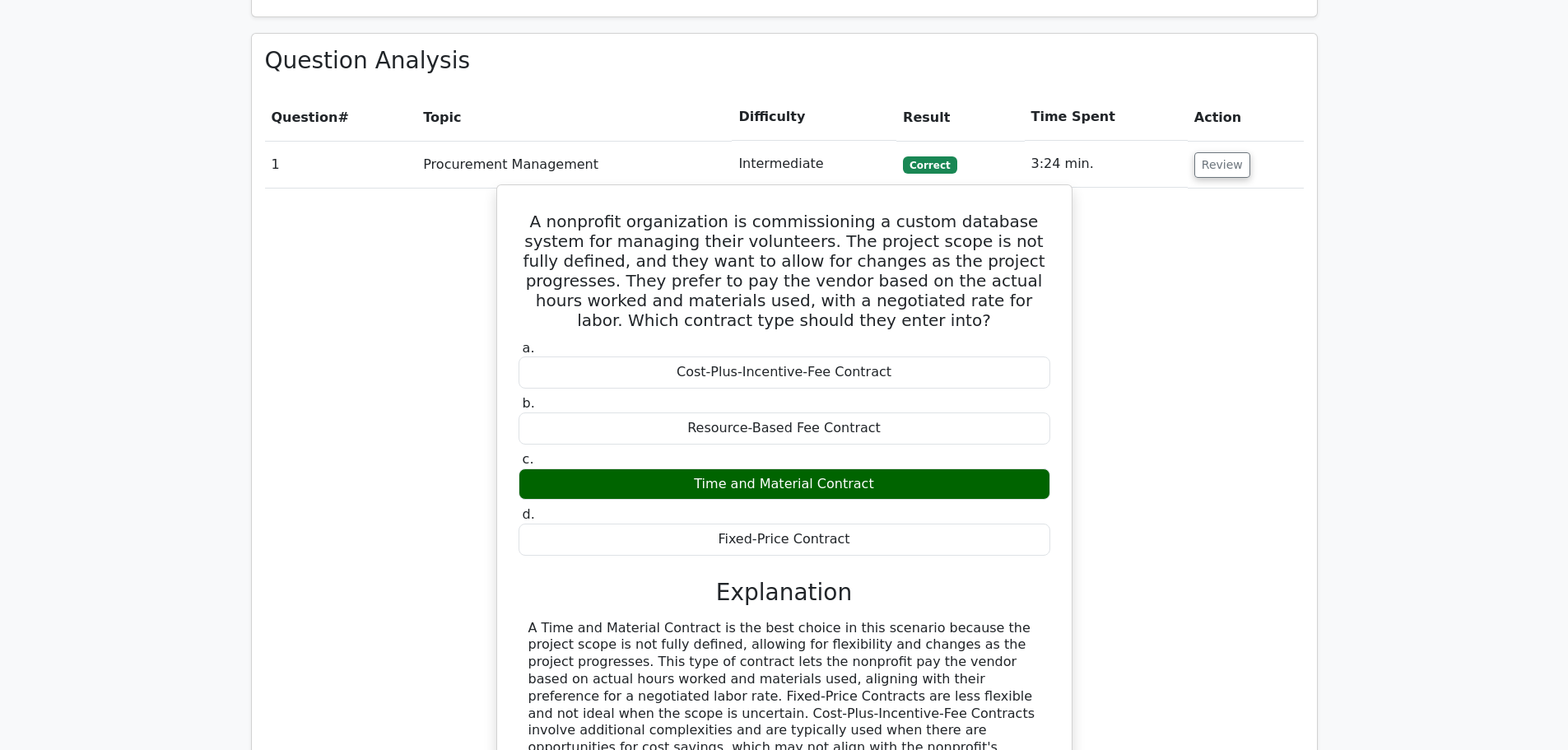
scroll to position [1071, 0]
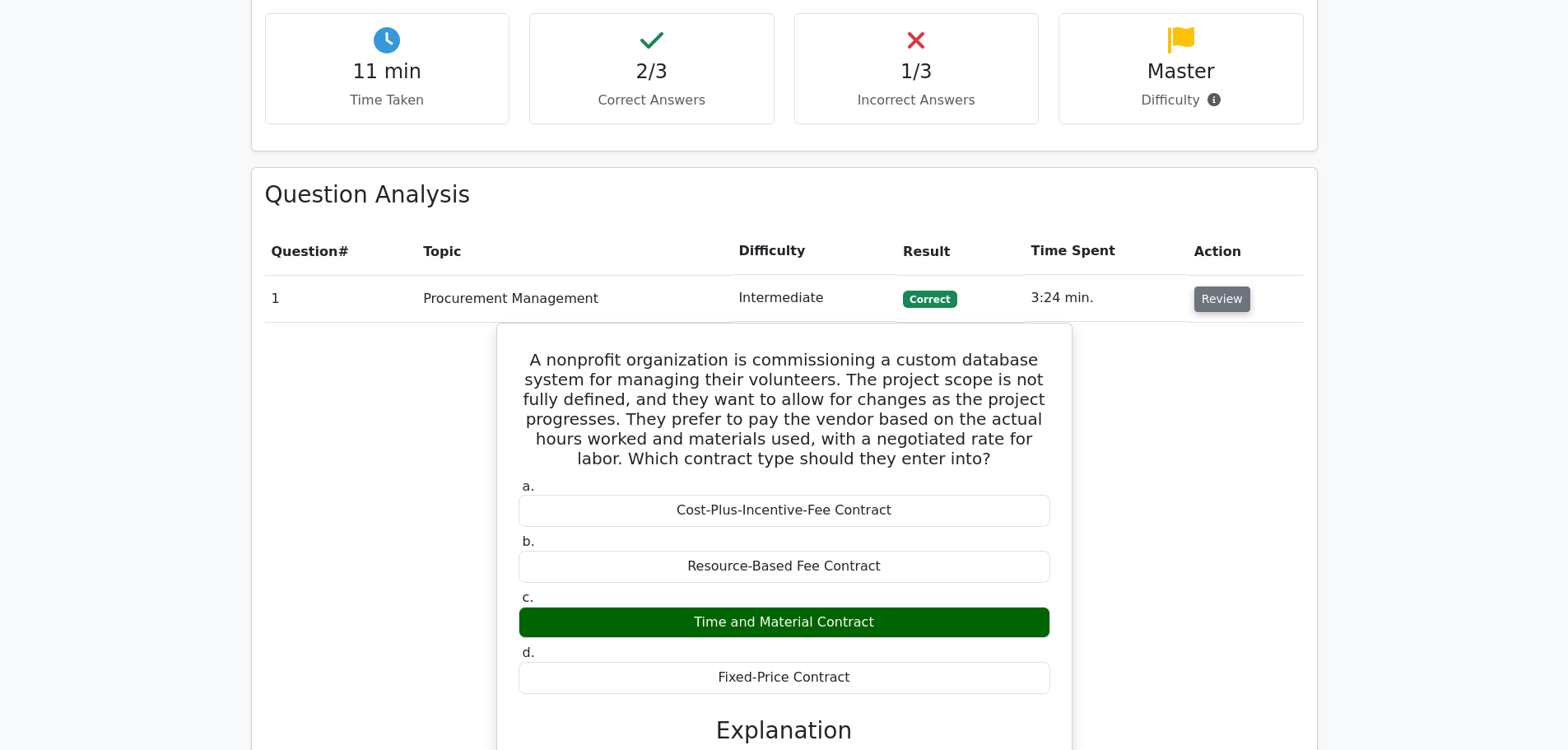
click at [1227, 287] on button "Review" at bounding box center [1222, 299] width 56 height 25
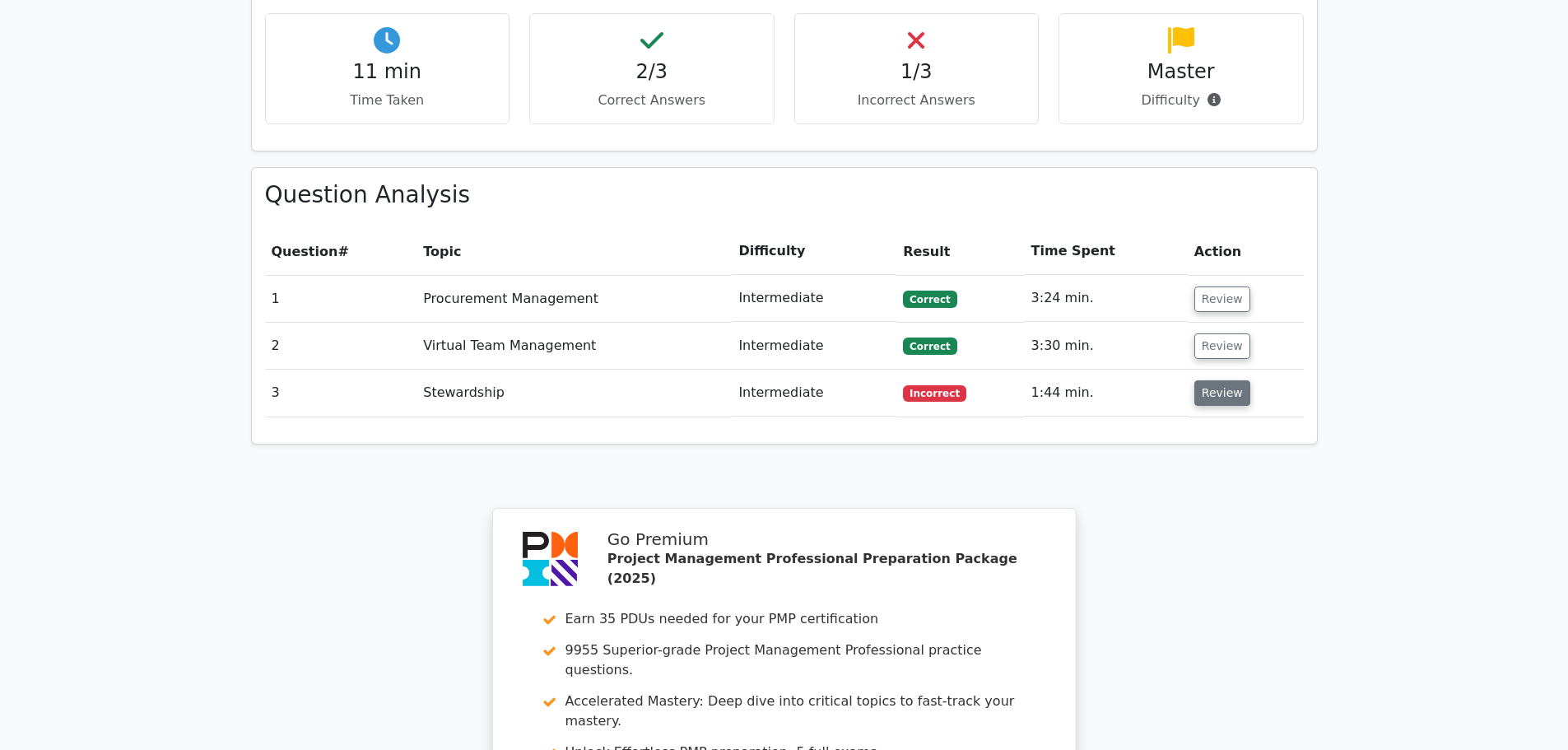
click at [1212, 381] on button "Review" at bounding box center [1222, 393] width 56 height 25
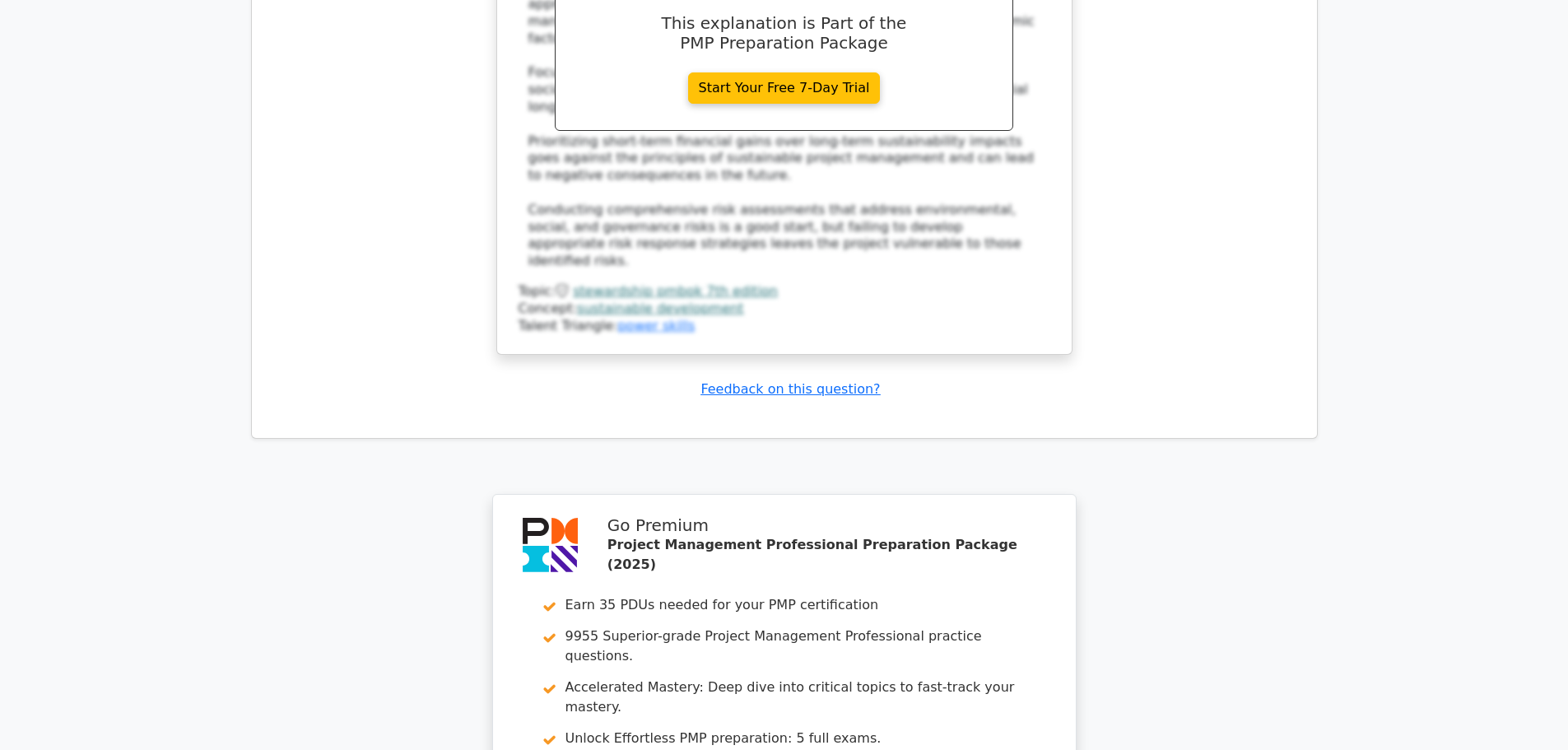
scroll to position [2224, 0]
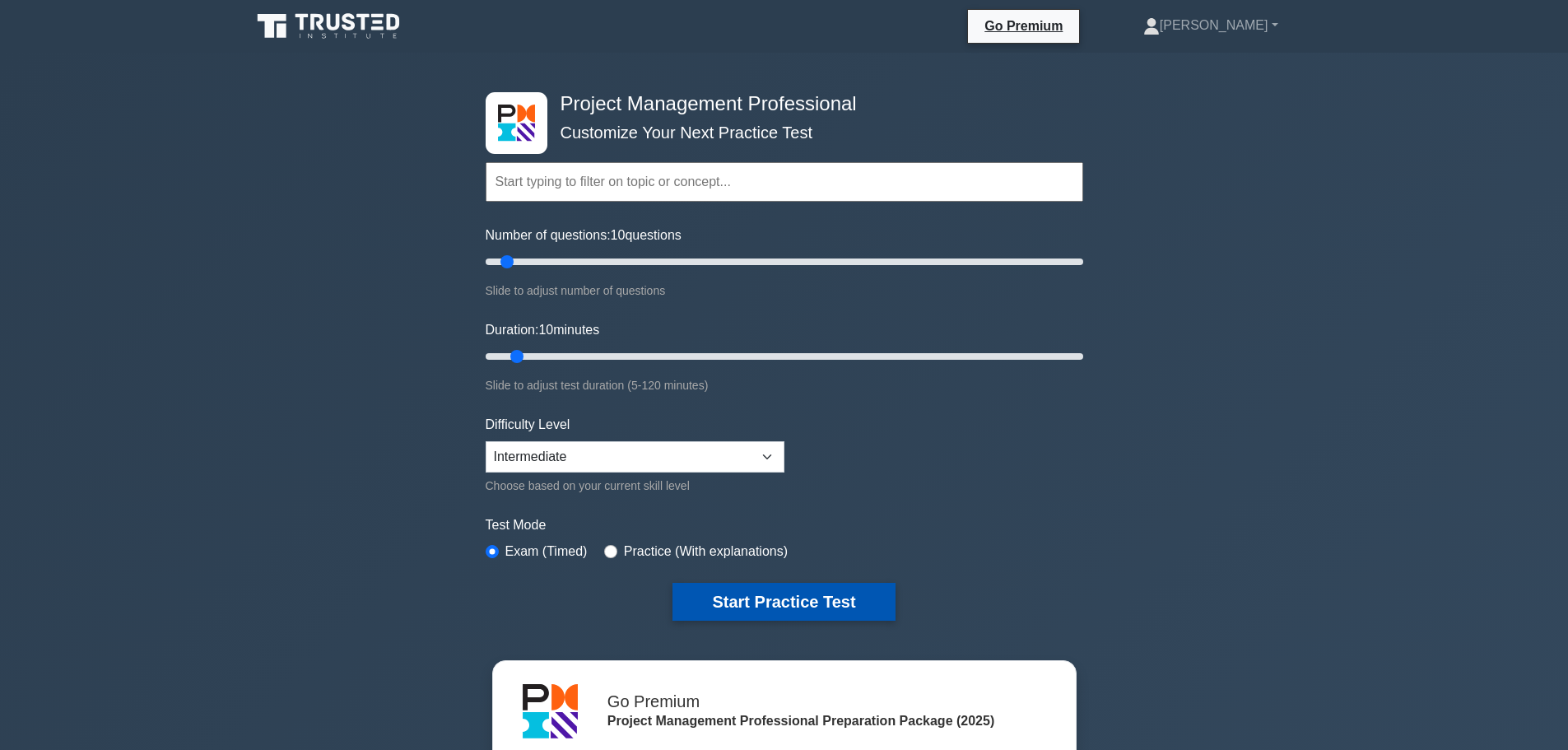
click at [741, 599] on button "Start Practice Test" at bounding box center [784, 601] width 222 height 38
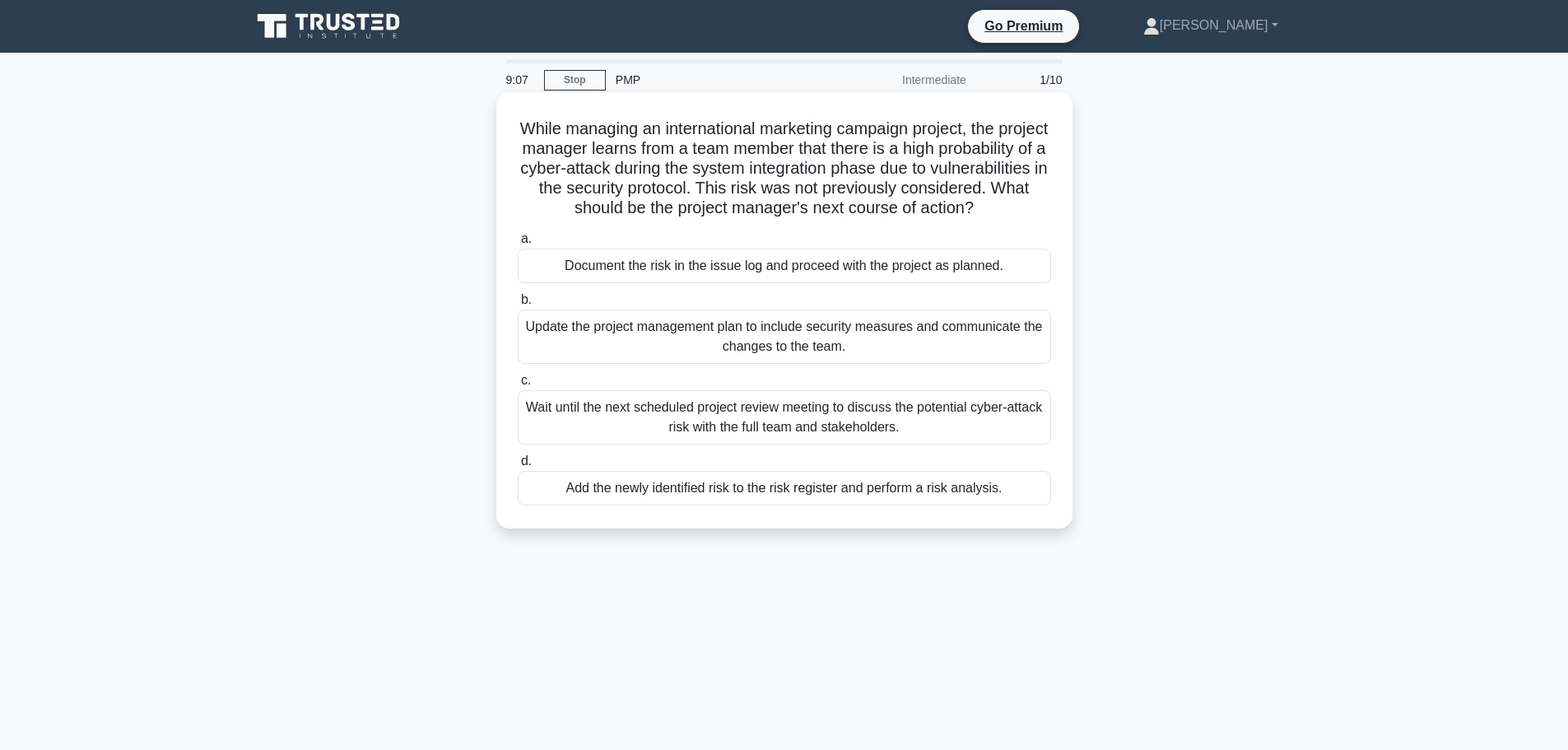
click at [957, 505] on div "Add the newly identified risk to the risk register and perform a risk analysis." at bounding box center [784, 489] width 533 height 35
click at [517, 467] on input "d. Add the newly identified risk to the risk register and perform a risk analys…" at bounding box center [517, 461] width 0 height 11
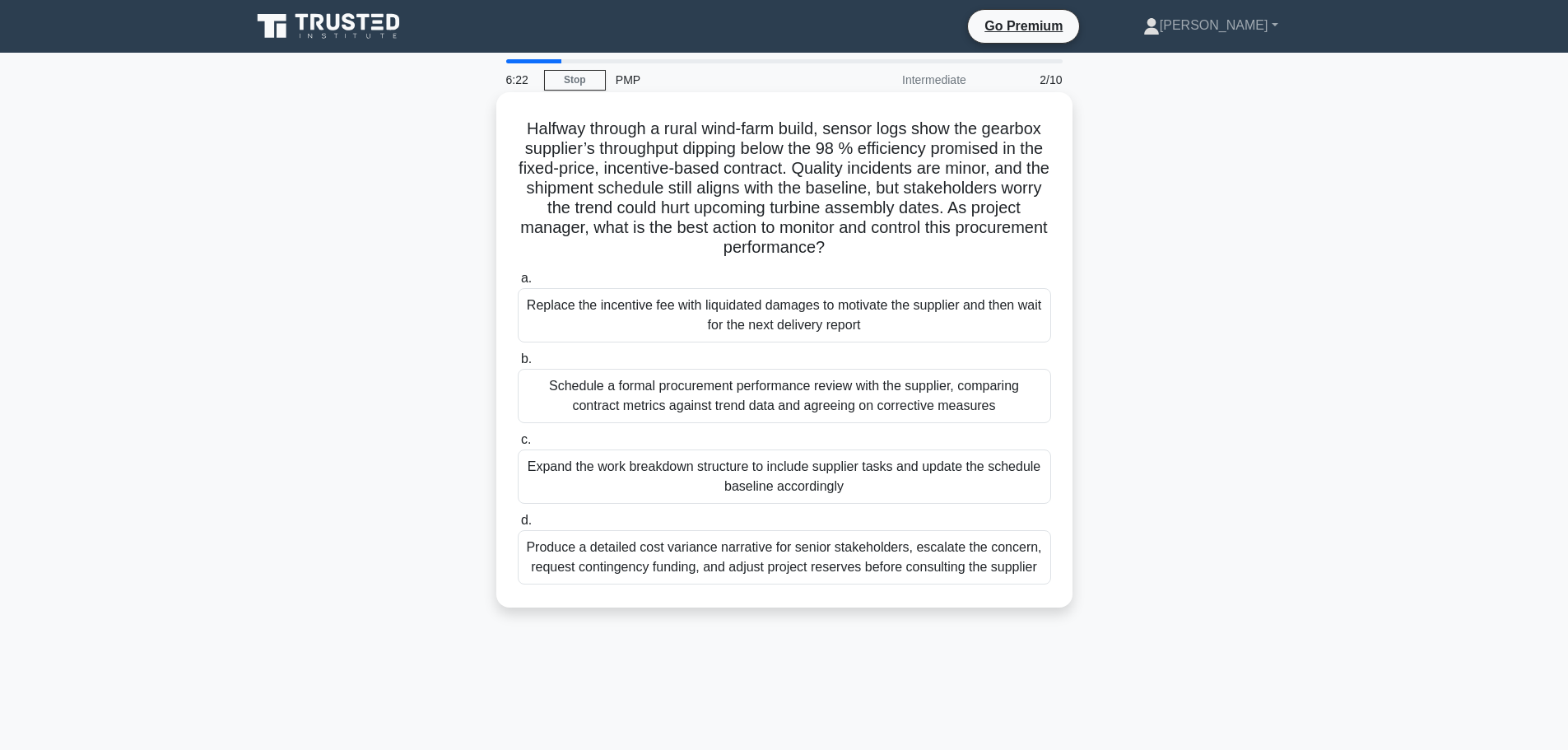
drag, startPoint x: 584, startPoint y: 73, endPoint x: 616, endPoint y: 102, distance: 43.2
click at [584, 75] on link "Stop" at bounding box center [575, 80] width 62 height 20
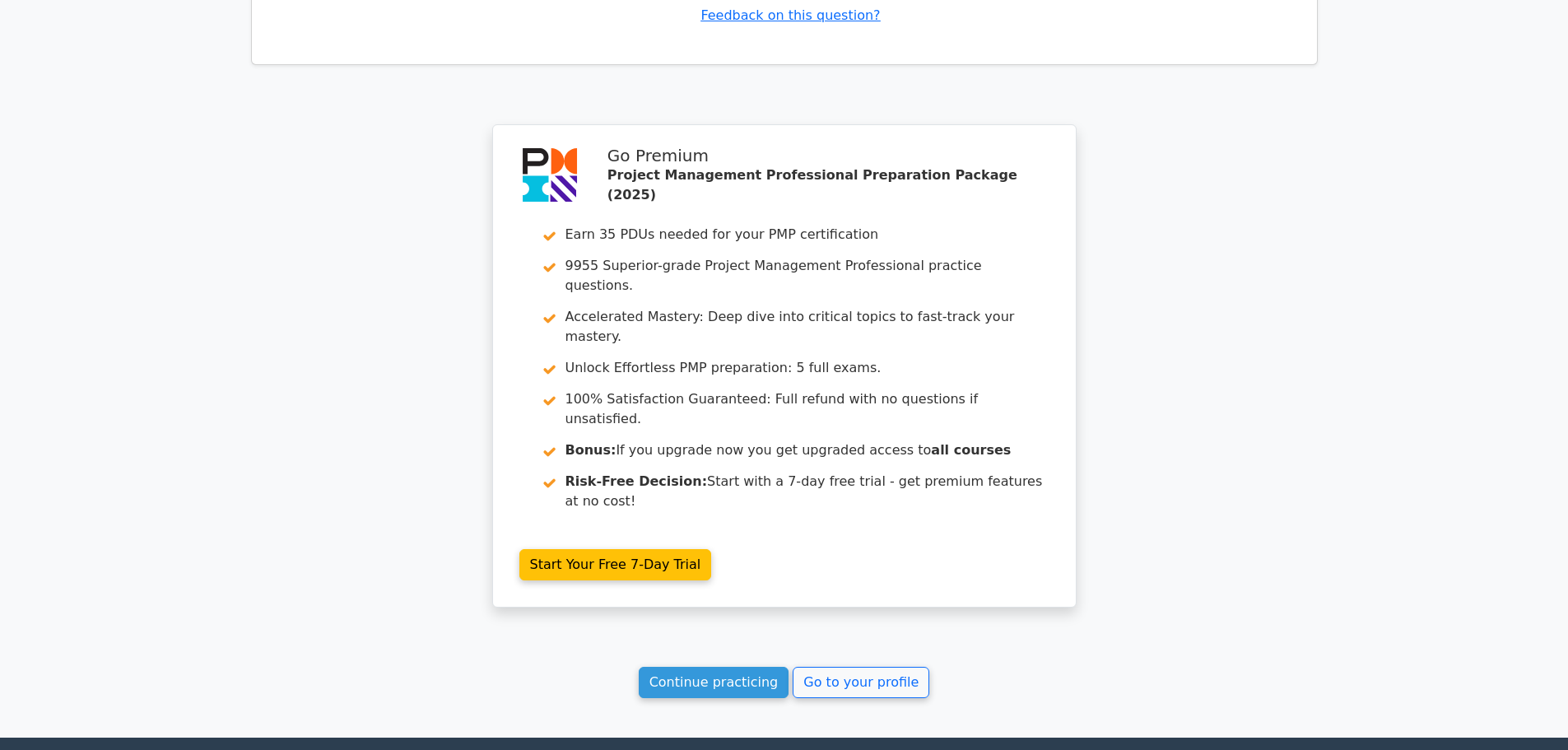
scroll to position [2129, 0]
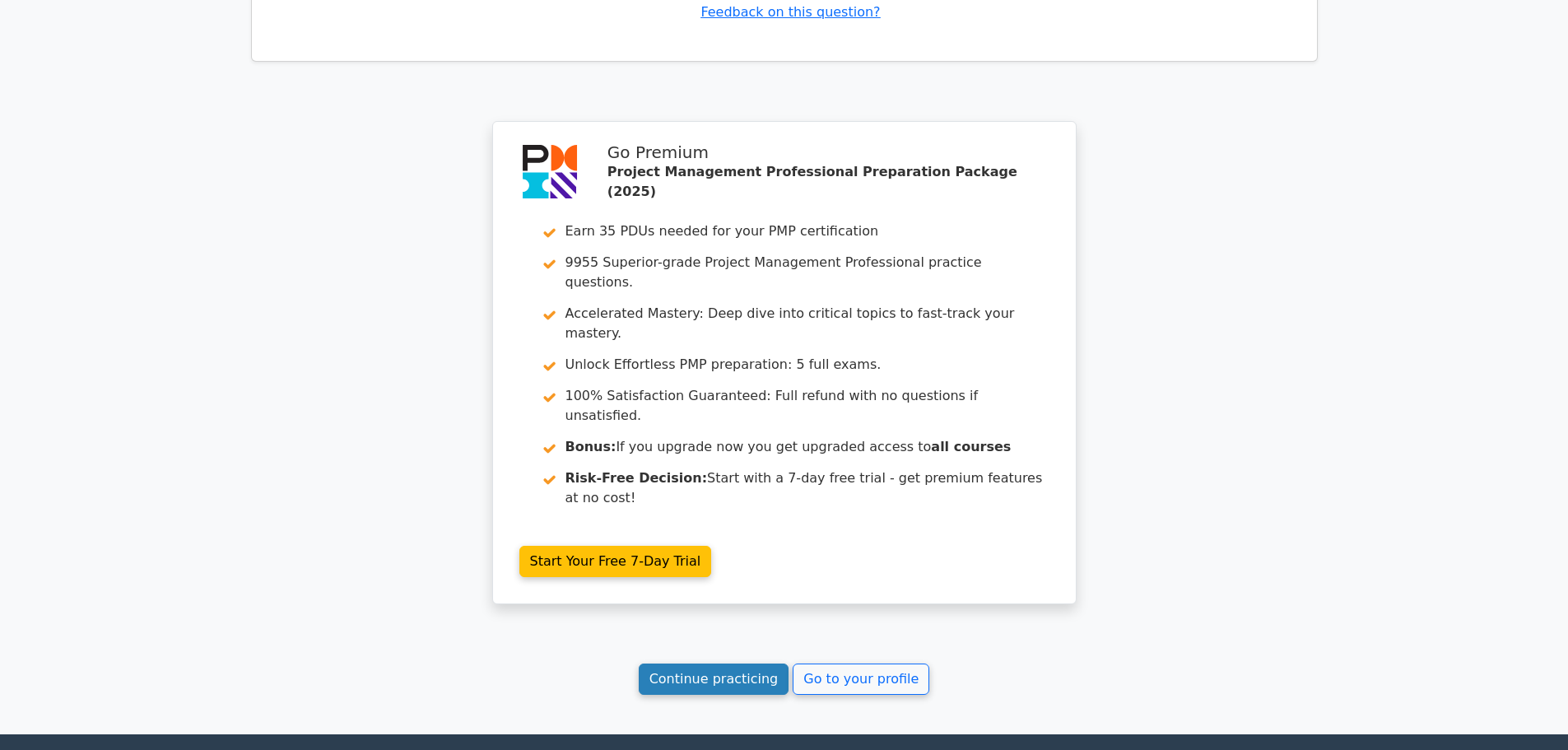
click at [723, 664] on link "Continue practicing" at bounding box center [714, 679] width 150 height 31
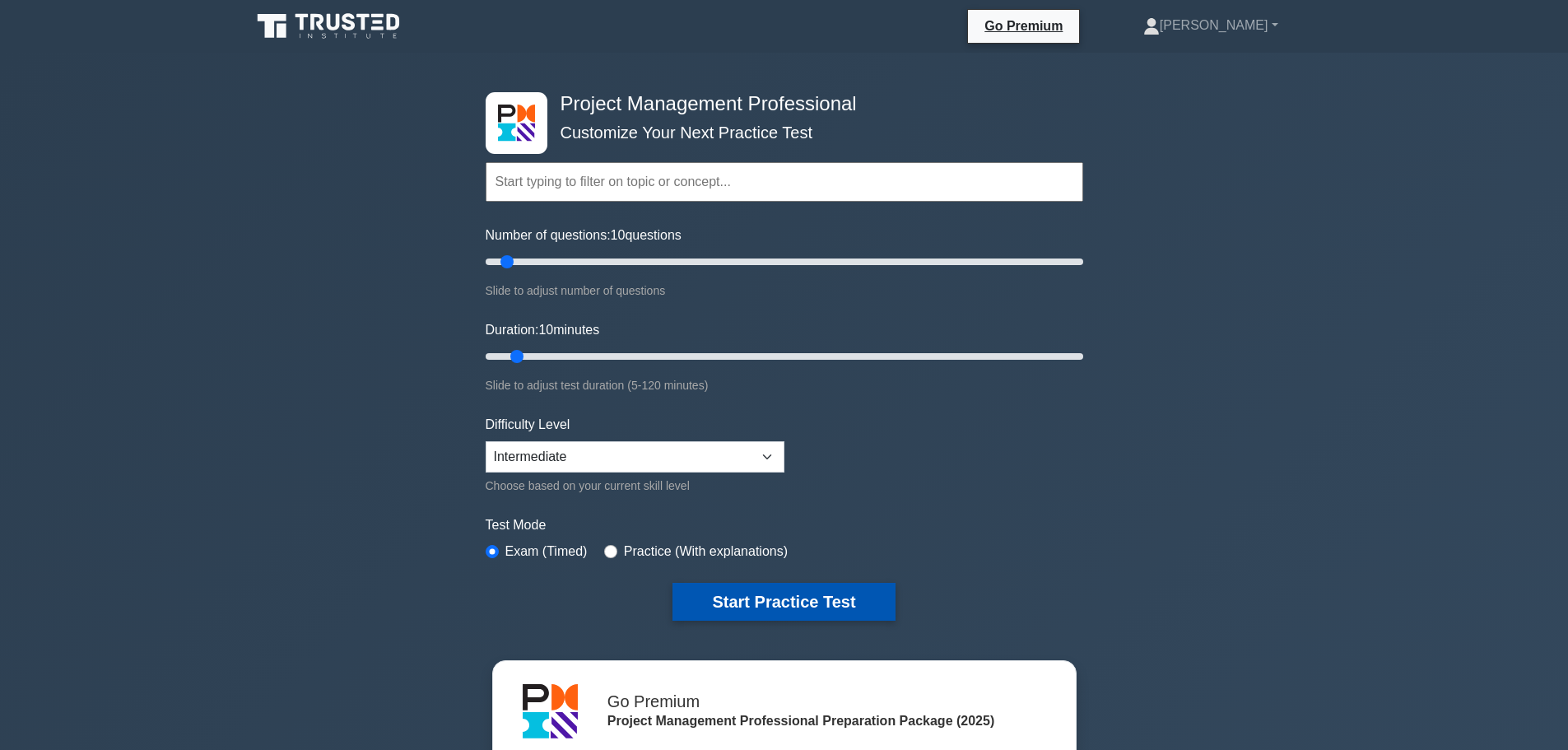
click at [784, 595] on button "Start Practice Test" at bounding box center [784, 601] width 222 height 38
click at [789, 615] on button "Start Practice Test" at bounding box center [784, 601] width 222 height 38
